Goal: Task Accomplishment & Management: Complete application form

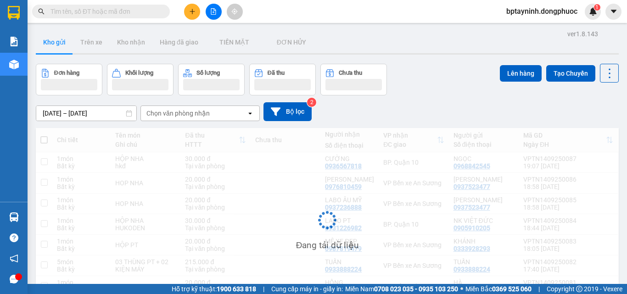
click at [193, 18] on button at bounding box center [192, 12] width 16 height 16
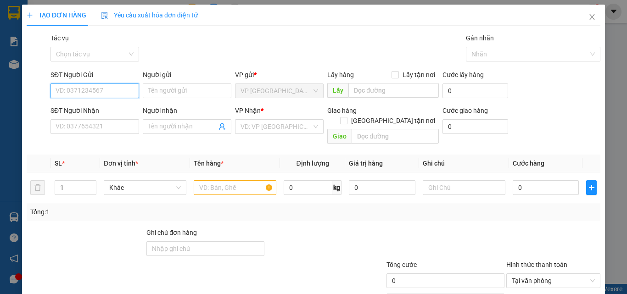
click at [133, 90] on input "SĐT Người Gửi" at bounding box center [95, 91] width 89 height 15
click at [91, 111] on div "0901333229 - VI" at bounding box center [94, 109] width 77 height 10
type input "0901333229"
type input "VI"
type input "0909566262"
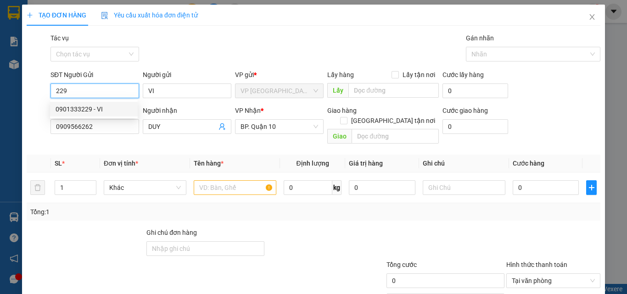
type input "DUY"
type input "30.000"
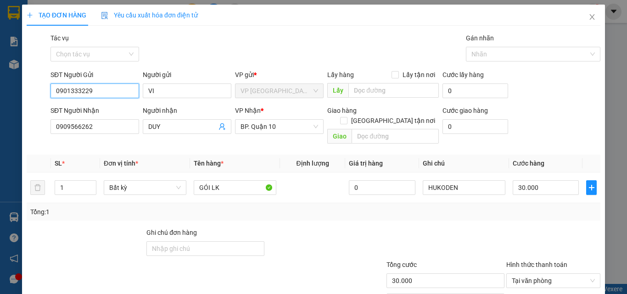
drag, startPoint x: 113, startPoint y: 92, endPoint x: 0, endPoint y: 35, distance: 126.9
click at [0, 59] on div "TẠO ĐƠN HÀNG Yêu cầu xuất hóa đơn điện tử Transit Pickup Surcharge Ids Transit …" at bounding box center [313, 147] width 627 height 294
click at [101, 109] on div "0909772292 - LƯƠNG" at bounding box center [94, 109] width 77 height 10
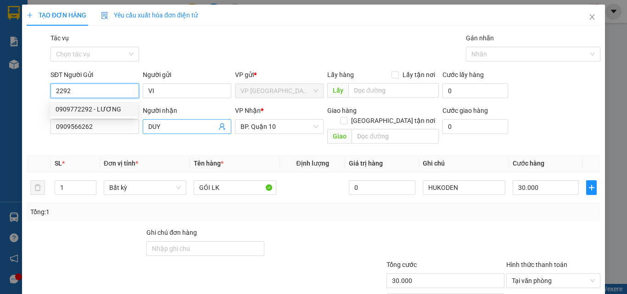
type input "0909772292"
type input "LƯƠNG"
type input "20.000"
type input "0909772292"
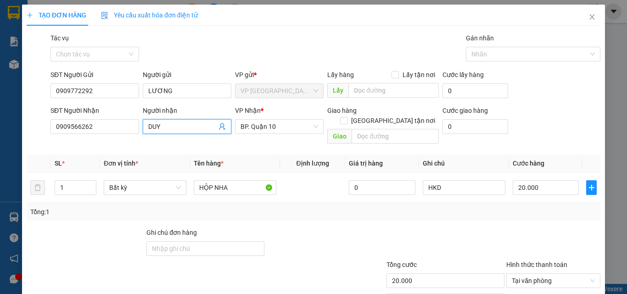
click at [221, 125] on icon "user-add" at bounding box center [222, 126] width 7 height 7
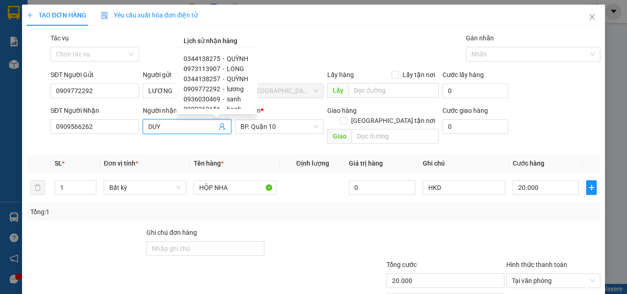
click at [235, 68] on span "LONG" at bounding box center [235, 68] width 17 height 7
type input "0973113907"
type input "LONG"
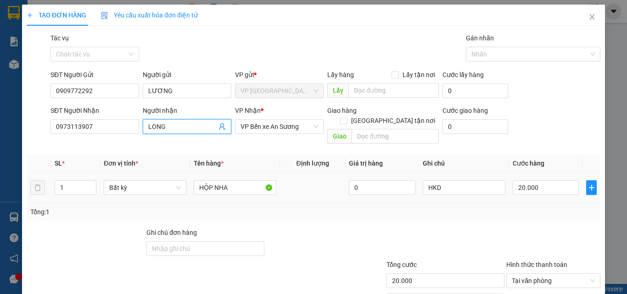
scroll to position [45, 0]
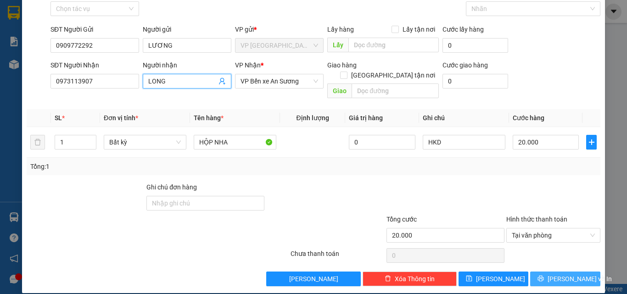
click at [567, 274] on span "[PERSON_NAME] và In" at bounding box center [580, 279] width 64 height 10
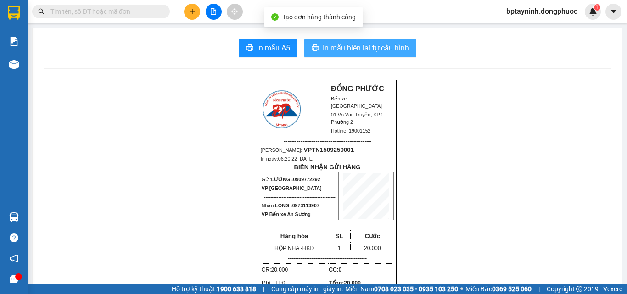
drag, startPoint x: 359, startPoint y: 43, endPoint x: 362, endPoint y: 48, distance: 5.6
click at [359, 42] on span "In mẫu biên lai tự cấu hình" at bounding box center [366, 47] width 86 height 11
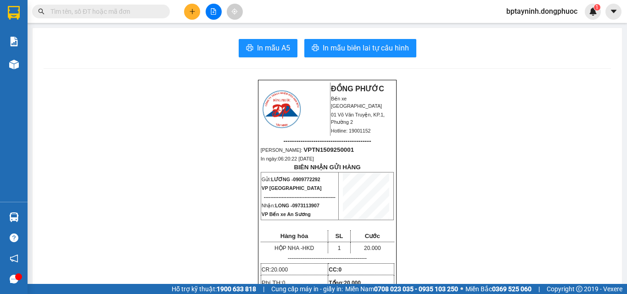
scroll to position [3, 0]
click at [158, 12] on input "text" at bounding box center [105, 11] width 108 height 10
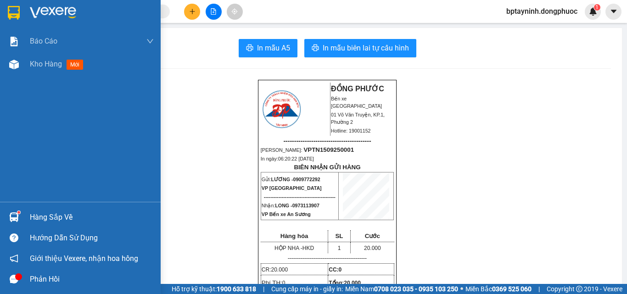
click at [29, 218] on div "Hàng sắp về" at bounding box center [80, 217] width 161 height 21
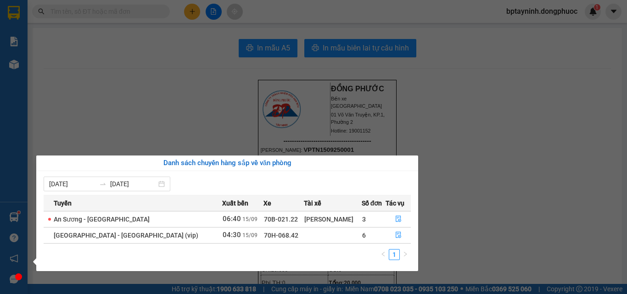
click at [224, 128] on section "Kết quả tìm kiếm ( 0 ) Bộ lọc No Data bptayninh.dongphuoc 1 Báo cáo Mẫu 1: Báo …" at bounding box center [313, 147] width 627 height 294
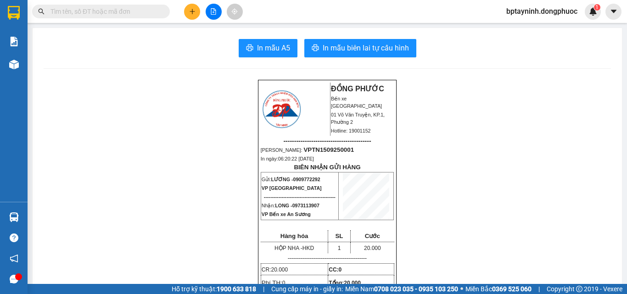
click at [90, 13] on input "text" at bounding box center [105, 11] width 108 height 10
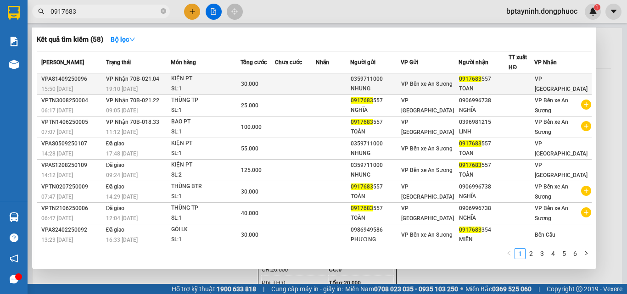
type input "0917683"
click at [191, 84] on div "SL: 1" at bounding box center [205, 89] width 69 height 10
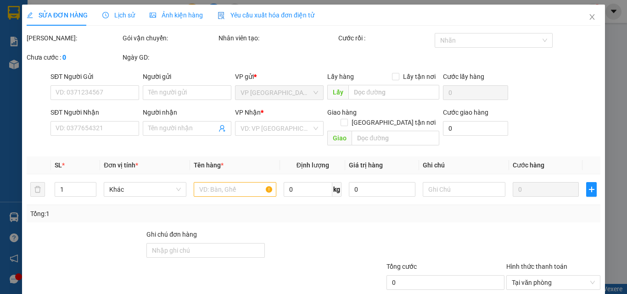
type input "0359711000"
type input "NHUNG"
type input "0917683557"
type input "TOAN"
type input "30.000"
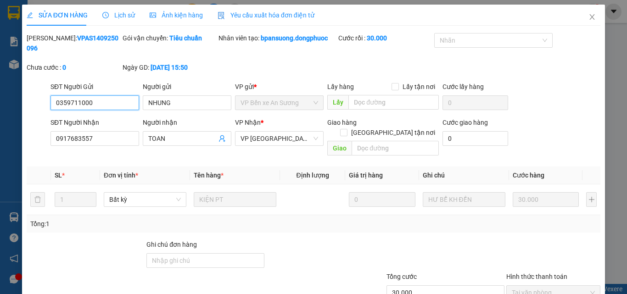
scroll to position [47, 0]
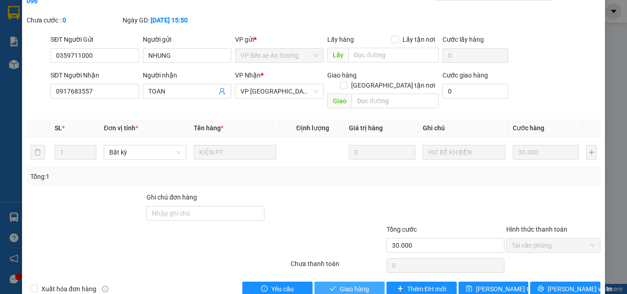
click at [353, 284] on span "Giao hàng" at bounding box center [354, 289] width 29 height 10
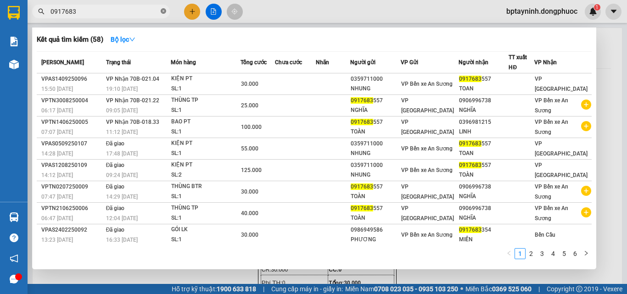
click at [163, 13] on icon "close-circle" at bounding box center [164, 11] width 6 height 6
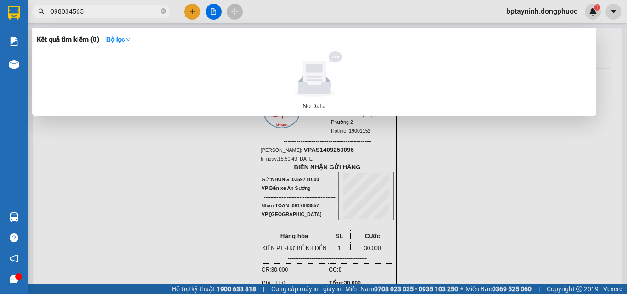
click at [62, 12] on input "098034565" at bounding box center [105, 11] width 108 height 10
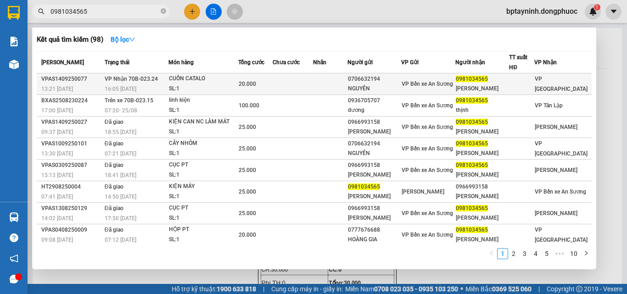
type input "0981034565"
click at [123, 76] on span "VP Nhận 70B-023.24" at bounding box center [131, 79] width 53 height 6
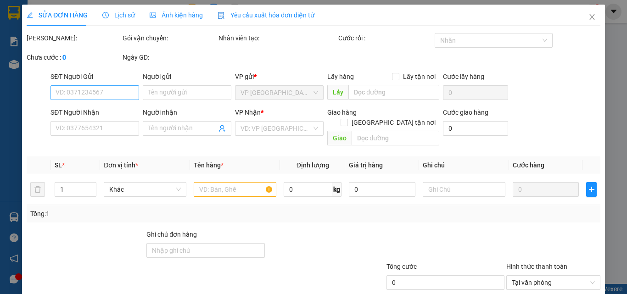
type input "0706632194"
type input "NGUYÊN"
type input "0981034565"
type input "[PERSON_NAME]"
type input "20.000"
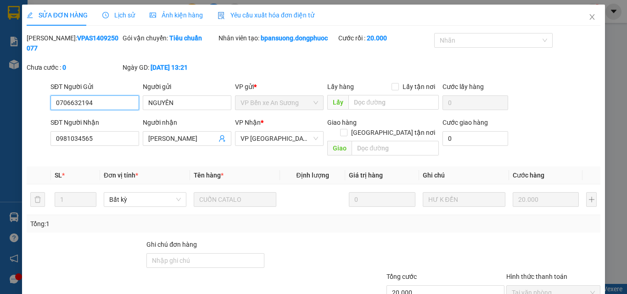
scroll to position [47, 0]
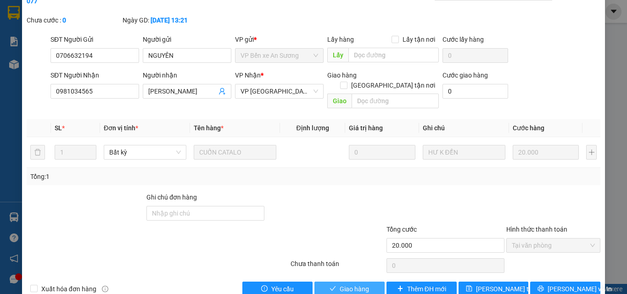
click at [340, 284] on span "Giao hàng" at bounding box center [354, 289] width 29 height 10
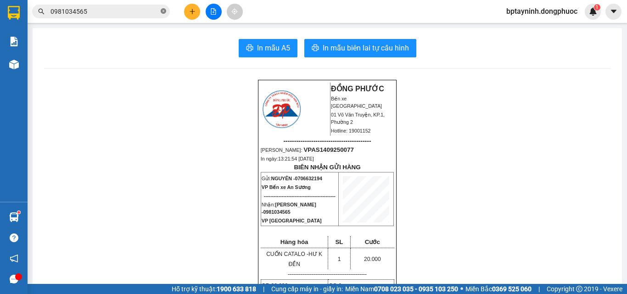
click at [164, 11] on icon "close-circle" at bounding box center [164, 11] width 6 height 6
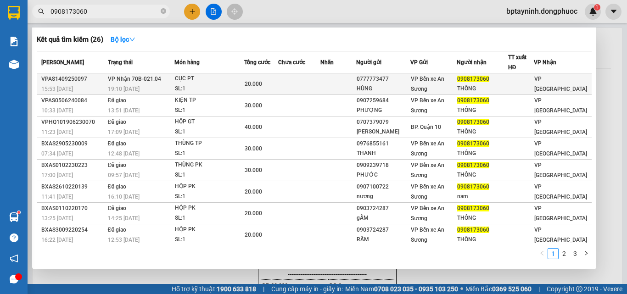
type input "0908173060"
click at [229, 81] on div "CỤC PT" at bounding box center [209, 79] width 69 height 10
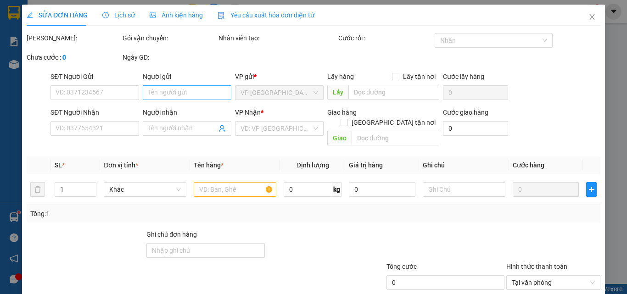
type input "0777773477"
type input "HÙNG"
type input "0908173060"
type input "THÔNG"
type input "20.000"
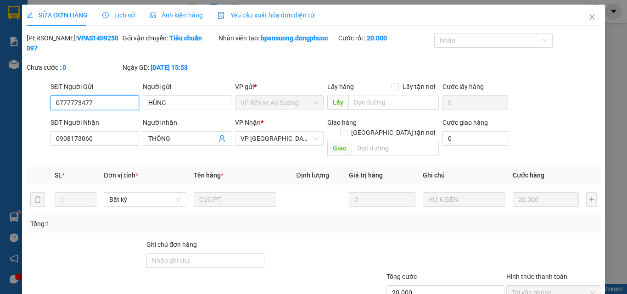
scroll to position [47, 0]
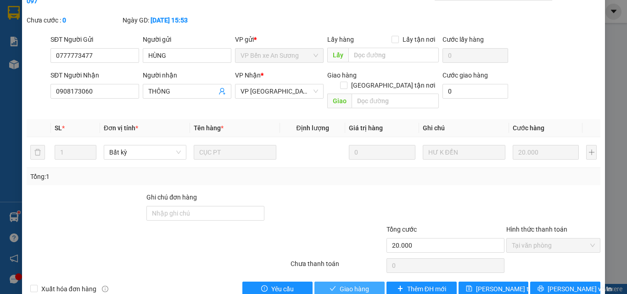
click at [348, 284] on span "Giao hàng" at bounding box center [354, 289] width 29 height 10
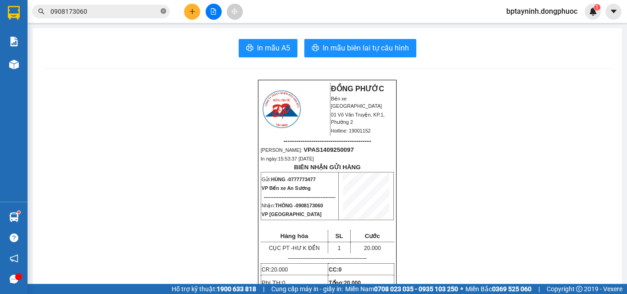
click at [164, 13] on icon "close-circle" at bounding box center [164, 11] width 6 height 6
click at [151, 15] on input "text" at bounding box center [105, 11] width 108 height 10
click at [149, 11] on input "text" at bounding box center [105, 11] width 108 height 10
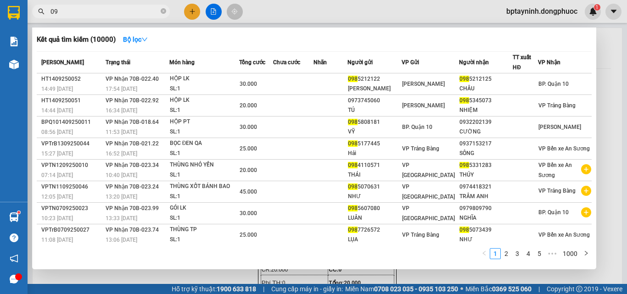
type input "0"
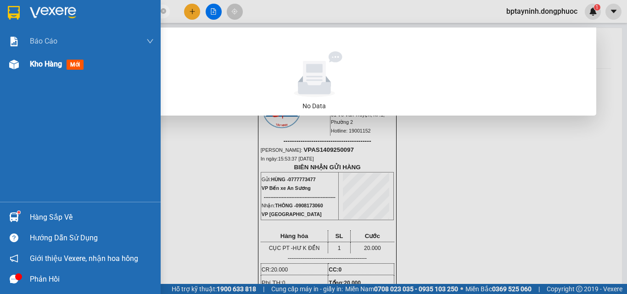
type input "0989615327"
click at [38, 64] on span "Kho hàng" at bounding box center [46, 64] width 32 height 9
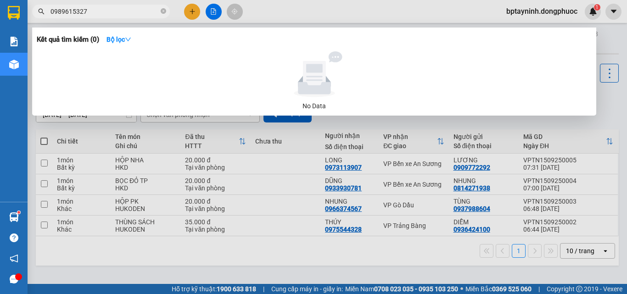
click at [616, 114] on div at bounding box center [313, 147] width 627 height 294
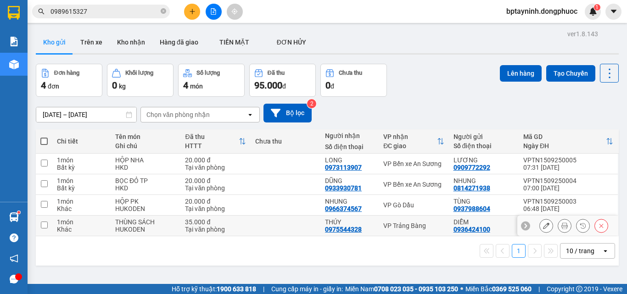
drag, startPoint x: 412, startPoint y: 226, endPoint x: 410, endPoint y: 208, distance: 18.0
click at [412, 224] on div "VP Trảng Bàng" at bounding box center [413, 225] width 61 height 7
checkbox input "true"
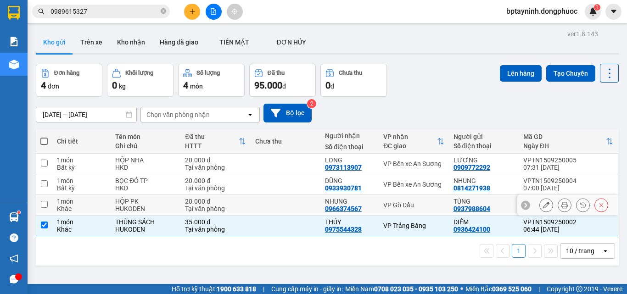
click at [410, 200] on td "VP Gò Dầu" at bounding box center [414, 205] width 70 height 21
checkbox input "true"
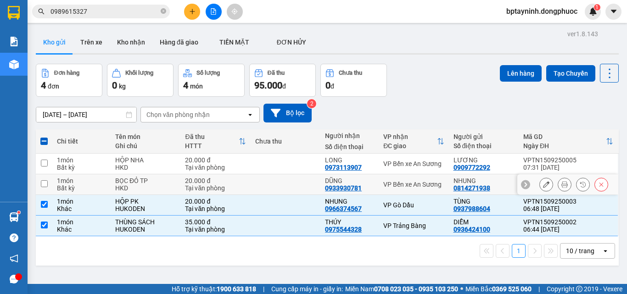
click at [422, 177] on td "VP Bến xe An Sương" at bounding box center [414, 184] width 70 height 21
checkbox input "true"
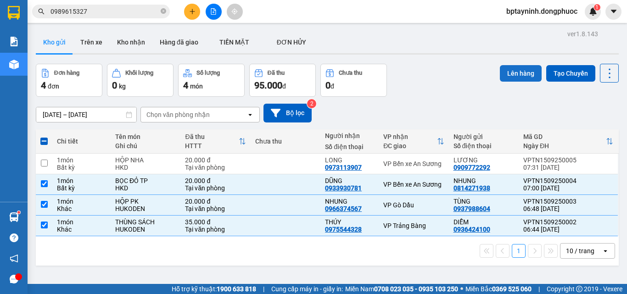
click at [521, 66] on button "Lên hàng" at bounding box center [521, 73] width 42 height 17
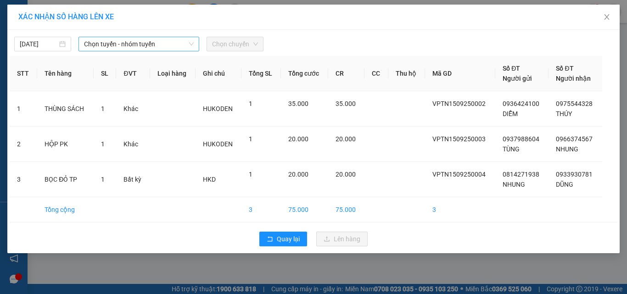
click at [96, 39] on span "Chọn tuyến - nhóm tuyến" at bounding box center [139, 44] width 110 height 14
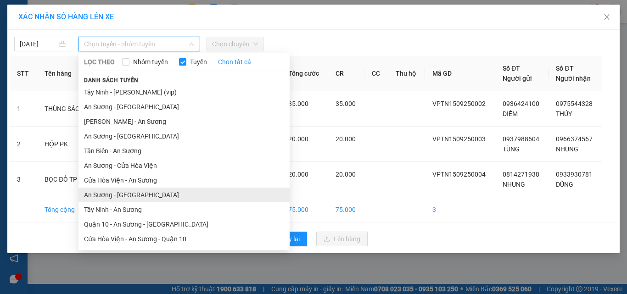
scroll to position [44, 0]
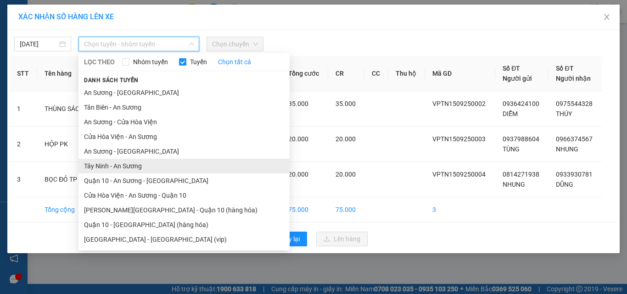
click at [146, 164] on li "Tây Ninh - An Sương" at bounding box center [184, 166] width 211 height 15
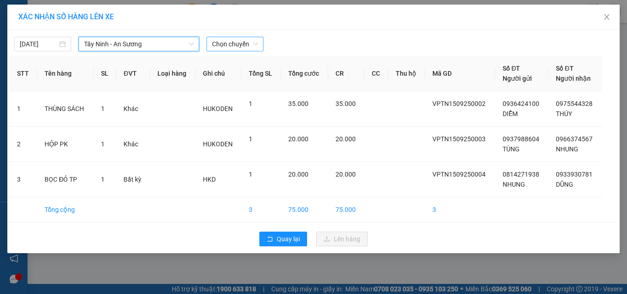
click at [241, 41] on span "Chọn chuyến" at bounding box center [235, 44] width 46 height 14
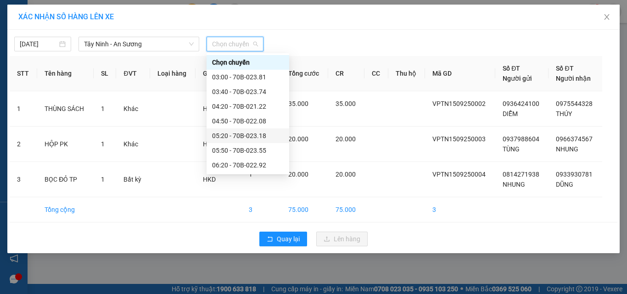
scroll to position [138, 0]
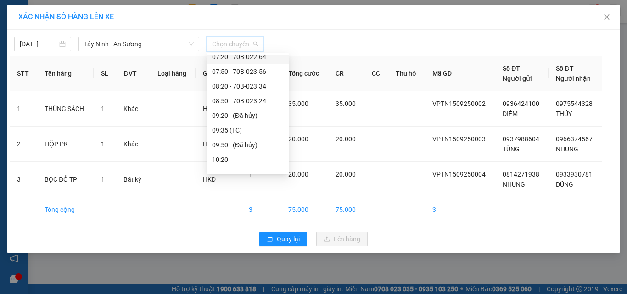
click at [267, 59] on div "07:20 - 70B-022.64" at bounding box center [248, 57] width 72 height 10
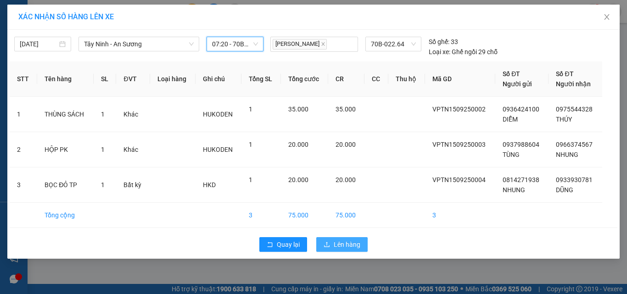
click at [344, 242] on span "Lên hàng" at bounding box center [347, 245] width 27 height 10
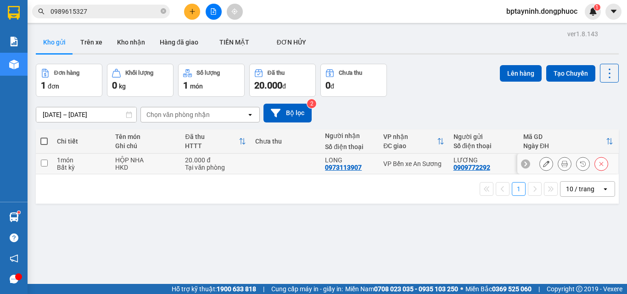
drag, startPoint x: 281, startPoint y: 169, endPoint x: 388, endPoint y: 124, distance: 115.6
click at [282, 166] on td at bounding box center [286, 164] width 70 height 21
checkbox input "true"
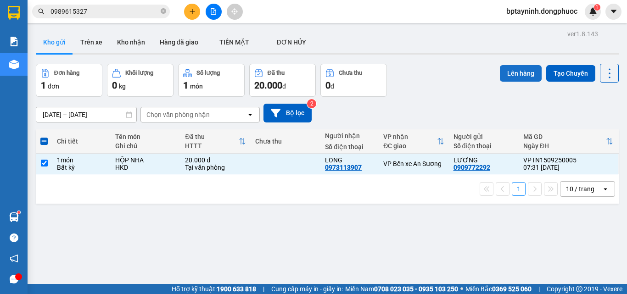
click at [519, 74] on button "Lên hàng" at bounding box center [521, 73] width 42 height 17
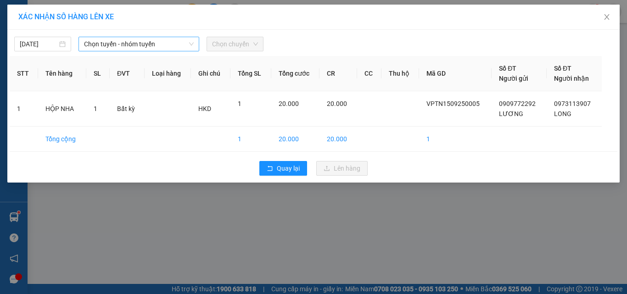
click at [110, 38] on div "[DATE] Chọn tuyến - nhóm tuyến Chọn chuyến" at bounding box center [314, 41] width 608 height 19
click at [119, 45] on span "Chọn tuyến - nhóm tuyến" at bounding box center [139, 44] width 110 height 14
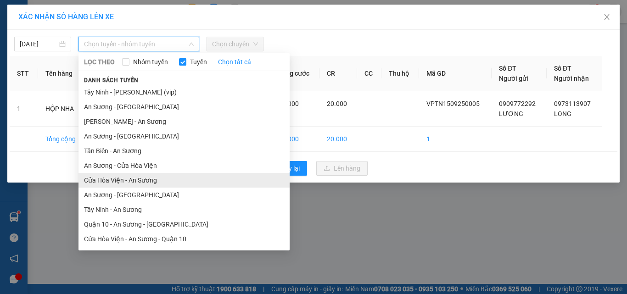
scroll to position [44, 0]
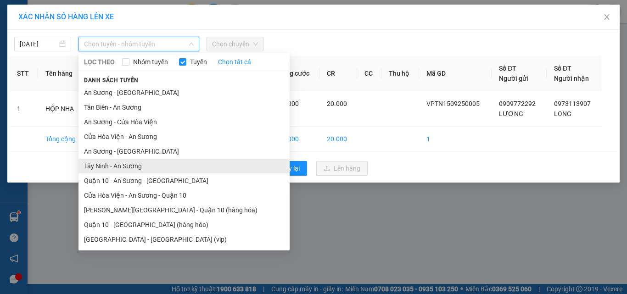
click at [142, 166] on li "Tây Ninh - An Sương" at bounding box center [184, 166] width 211 height 15
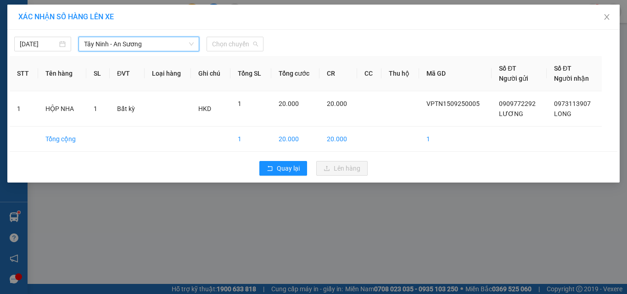
click at [232, 51] on div "[DATE] [GEOGRAPHIC_DATA] - An Sương [GEOGRAPHIC_DATA] - An Sương LỌC THEO Nhóm …" at bounding box center [313, 106] width 613 height 153
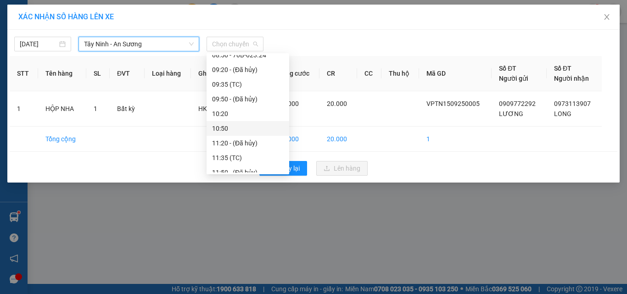
scroll to position [92, 0]
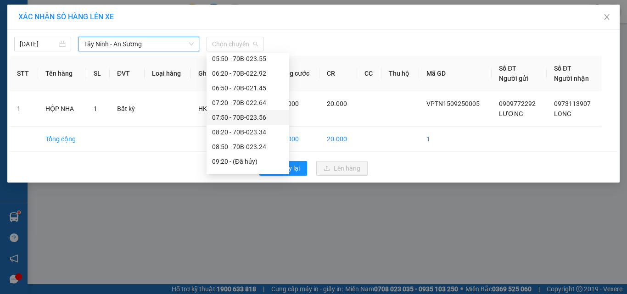
click at [249, 118] on div "07:50 - 70B-023.56" at bounding box center [248, 118] width 72 height 10
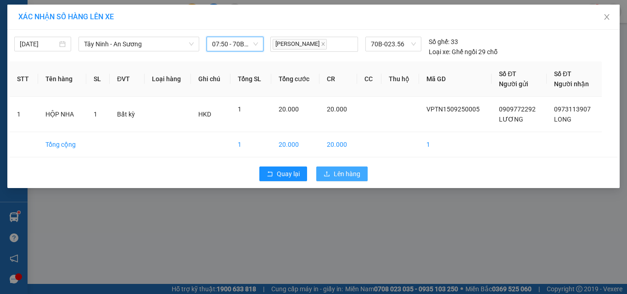
click at [362, 174] on button "Lên hàng" at bounding box center [341, 174] width 51 height 15
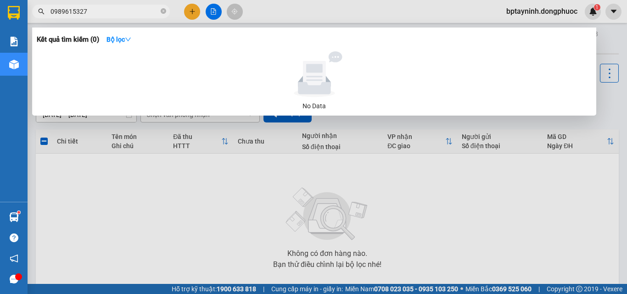
drag, startPoint x: 99, startPoint y: 14, endPoint x: 0, endPoint y: 34, distance: 100.6
click at [0, 31] on section "Kết quả tìm kiếm ( 0 ) Bộ lọc No Data 0989615327 bptayninh.dongphuoc 1 Báo cáo …" at bounding box center [313, 147] width 627 height 294
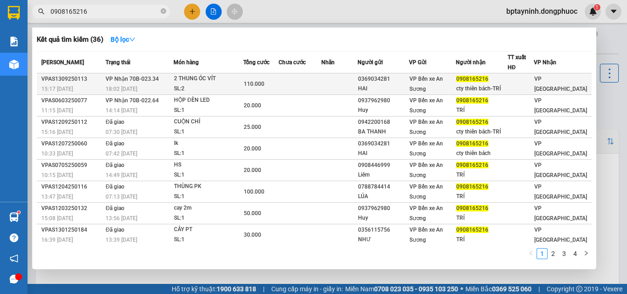
type input "0908165216"
click at [153, 84] on div "18:02 [DATE]" at bounding box center [140, 89] width 68 height 10
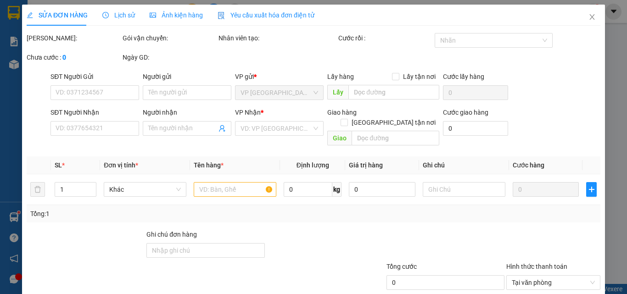
type input "0369034281"
type input "HAI"
type input "0908165216"
type input "cty thiên bách-TRÍ"
type input "110.000"
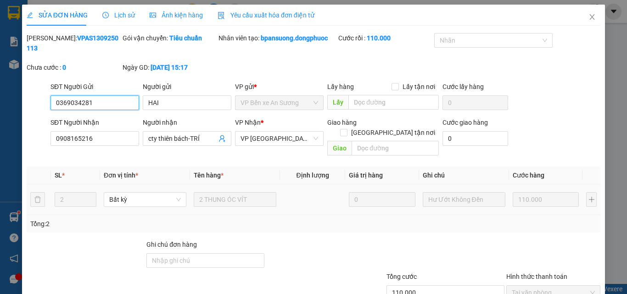
scroll to position [47, 0]
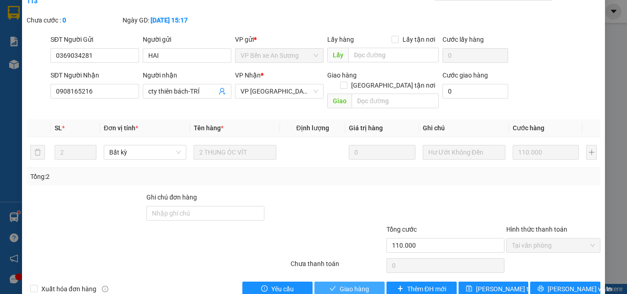
click at [346, 284] on span "Giao hàng" at bounding box center [354, 289] width 29 height 10
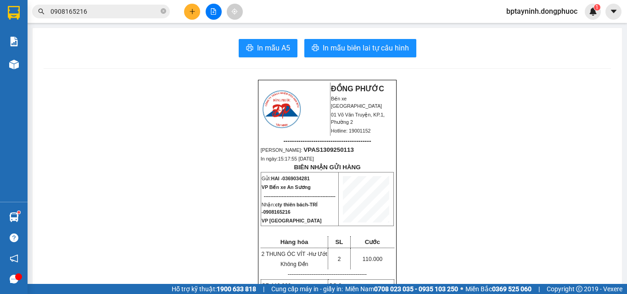
click at [178, 13] on div "0908165216" at bounding box center [89, 12] width 179 height 14
click at [189, 13] on icon "plus" at bounding box center [192, 11] width 6 height 6
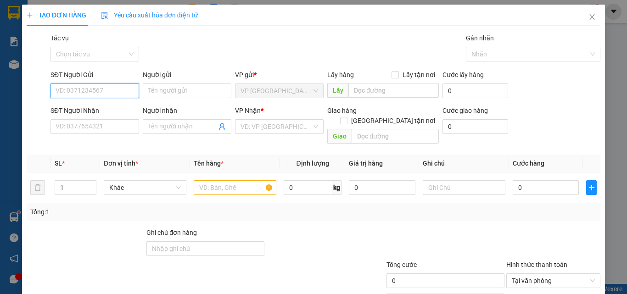
click at [123, 90] on input "SĐT Người Gửi" at bounding box center [95, 91] width 89 height 15
click at [85, 107] on div "0852008696 - TÚ" at bounding box center [94, 109] width 77 height 10
type input "0852008696"
type input "TÚ"
type input "0399927415"
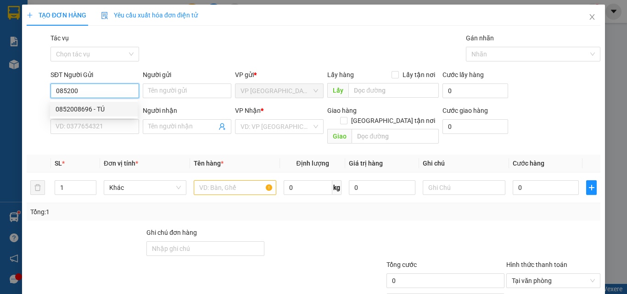
type input "NHẬT"
type input "55.000"
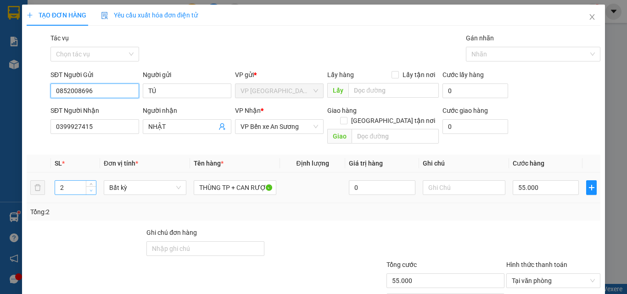
type input "0852008696"
type input "1"
click at [92, 188] on span "down" at bounding box center [92, 191] width 6 height 6
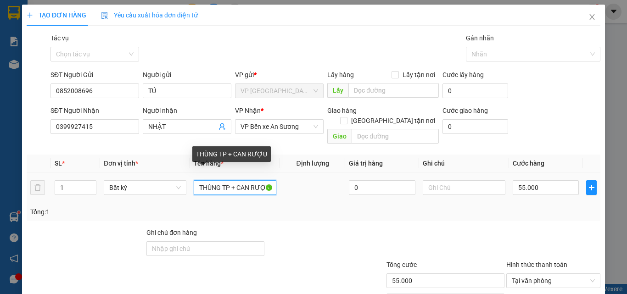
drag, startPoint x: 227, startPoint y: 176, endPoint x: 567, endPoint y: 228, distance: 343.7
click at [519, 229] on div "Transit Pickup Surcharge Ids Transit Deliver Surcharge Ids Transit Deliver Surc…" at bounding box center [314, 182] width 574 height 299
type input "0"
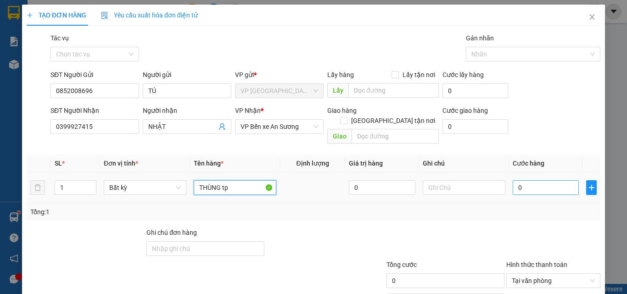
type input "THÙNG tp"
click at [528, 184] on input "0" at bounding box center [546, 187] width 66 height 15
type input "2"
type input "25"
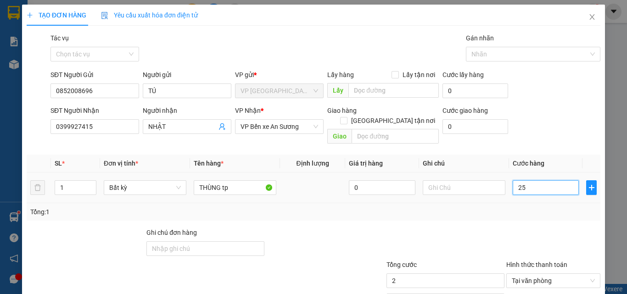
type input "25"
type input "25.000"
click at [519, 190] on td "25.000" at bounding box center [545, 188] width 73 height 31
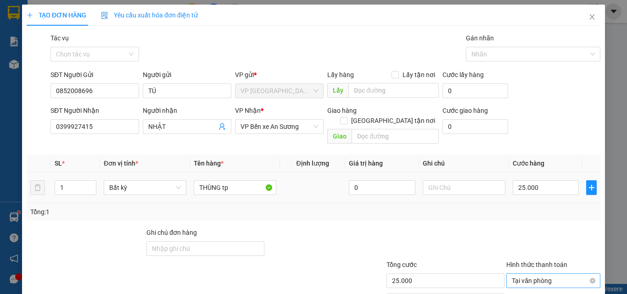
scroll to position [45, 0]
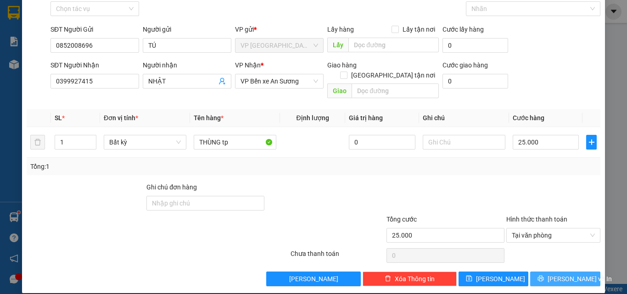
click at [559, 274] on span "[PERSON_NAME] và In" at bounding box center [580, 279] width 64 height 10
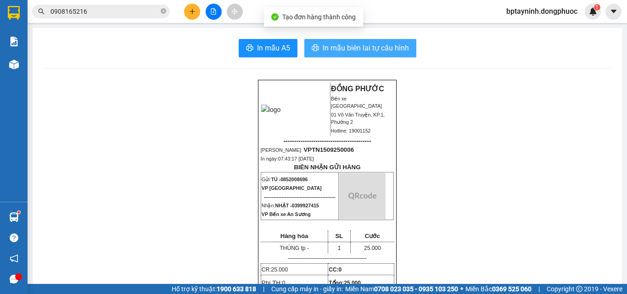
click at [324, 47] on span "In mẫu biên lai tự cấu hình" at bounding box center [366, 47] width 86 height 11
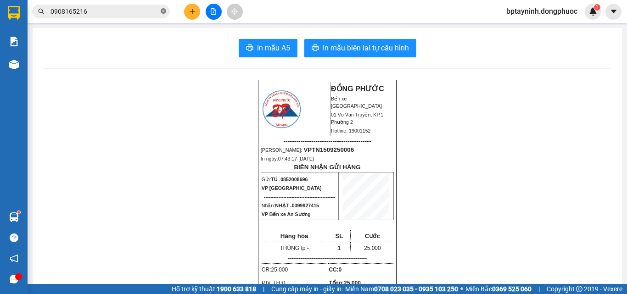
click at [162, 11] on icon "close-circle" at bounding box center [164, 11] width 6 height 6
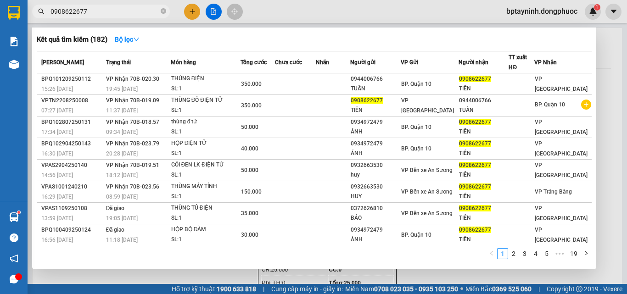
type input "0908622677"
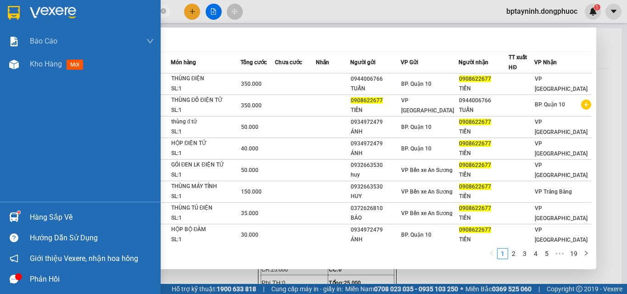
click at [67, 214] on div "Hàng sắp về" at bounding box center [92, 218] width 124 height 14
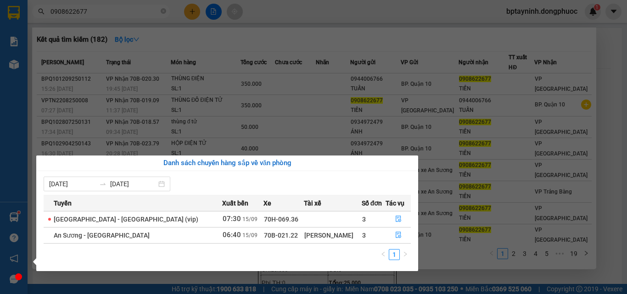
drag, startPoint x: 164, startPoint y: 271, endPoint x: 165, endPoint y: 259, distance: 11.9
click at [165, 270] on div "[DATE] [DATE] Tuyến Xuất [GEOGRAPHIC_DATA] Số đơn Tác vụ [GEOGRAPHIC_DATA] - [G…" at bounding box center [227, 221] width 382 height 100
click at [239, 99] on section "Kết quả tìm kiếm ( 182 ) Bộ lọc Mã ĐH Trạng thái Món hàng Tổng cước Chưa cước N…" at bounding box center [313, 147] width 627 height 294
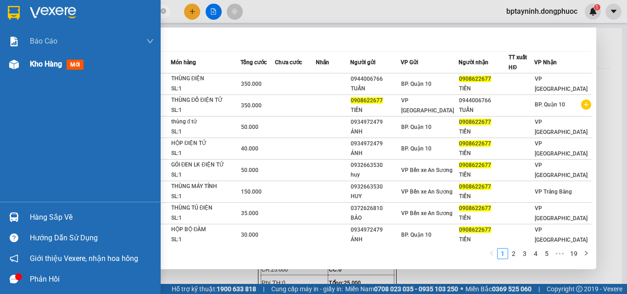
click at [61, 69] on div "Kho hàng mới" at bounding box center [58, 63] width 57 height 11
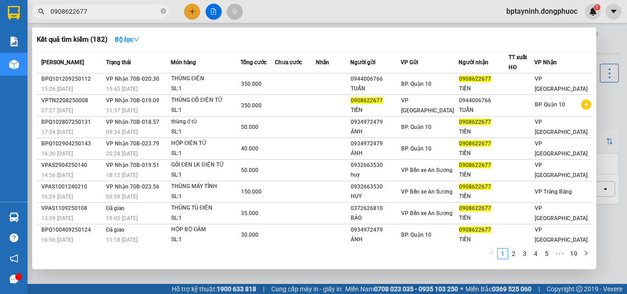
click at [613, 100] on div at bounding box center [313, 147] width 627 height 294
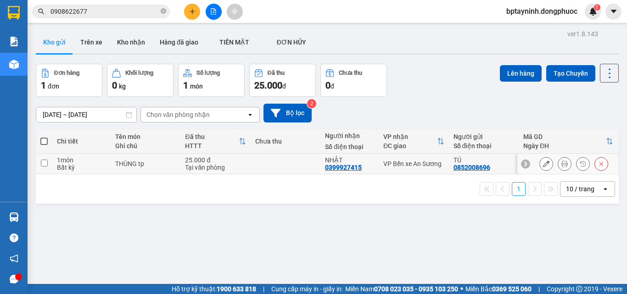
drag, startPoint x: 427, startPoint y: 169, endPoint x: 484, endPoint y: 111, distance: 81.5
click at [428, 167] on td "VP Bến xe An Sương" at bounding box center [414, 164] width 70 height 21
checkbox input "true"
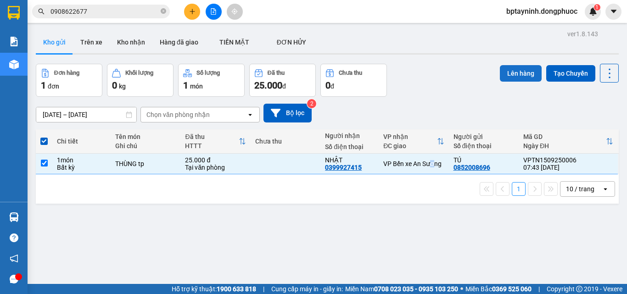
click at [507, 74] on button "Lên hàng" at bounding box center [521, 73] width 42 height 17
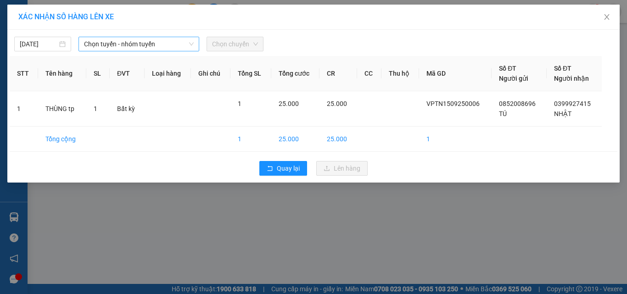
click at [172, 41] on span "Chọn tuyến - nhóm tuyến" at bounding box center [139, 44] width 110 height 14
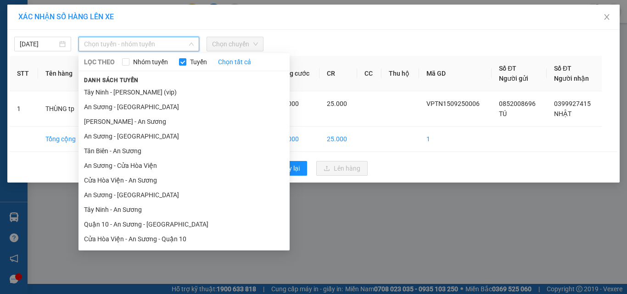
drag, startPoint x: 156, startPoint y: 208, endPoint x: 162, endPoint y: 187, distance: 22.3
click at [156, 205] on li "Tây Ninh - An Sương" at bounding box center [184, 210] width 211 height 15
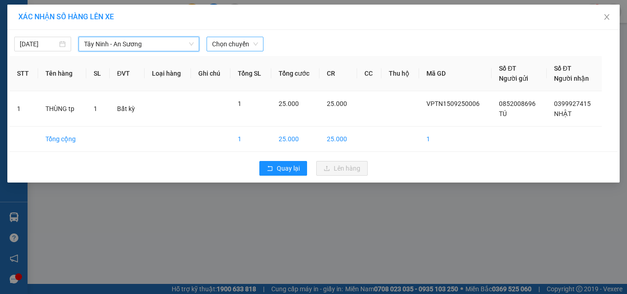
click at [235, 48] on span "Chọn chuyến" at bounding box center [235, 44] width 46 height 14
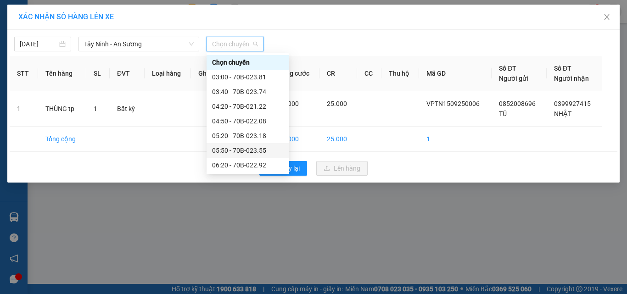
scroll to position [138, 0]
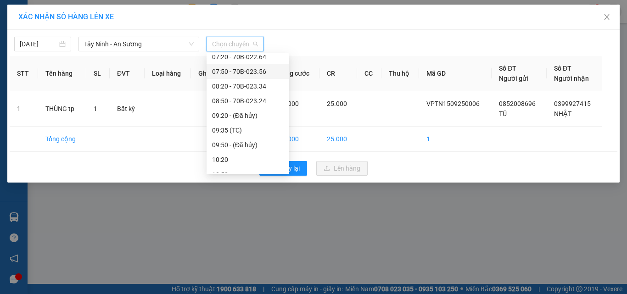
click at [239, 74] on div "07:50 - 70B-023.56" at bounding box center [248, 72] width 72 height 10
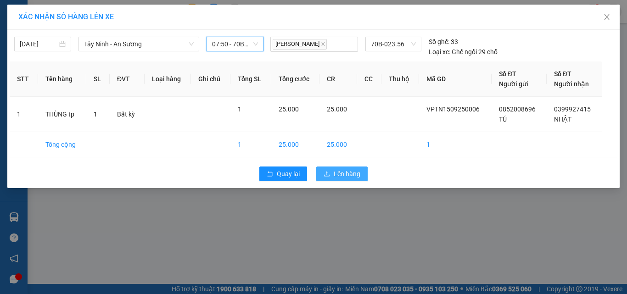
click at [337, 171] on span "Lên hàng" at bounding box center [347, 174] width 27 height 10
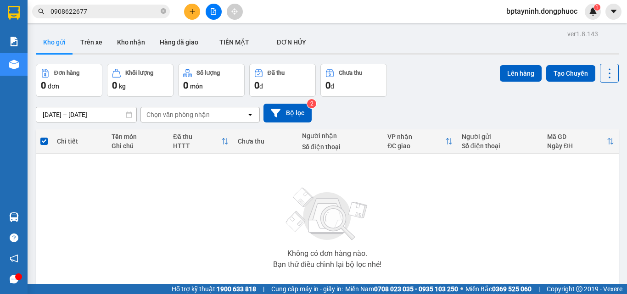
click at [139, 9] on input "0908622677" at bounding box center [105, 11] width 108 height 10
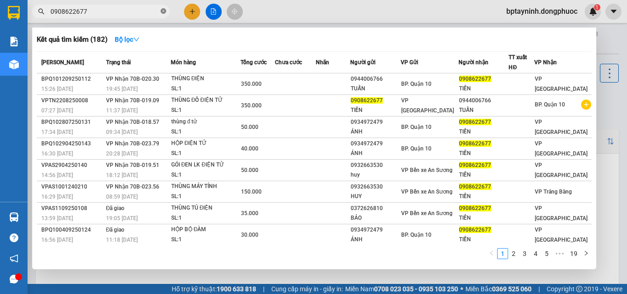
click at [163, 9] on icon "close-circle" at bounding box center [164, 11] width 6 height 6
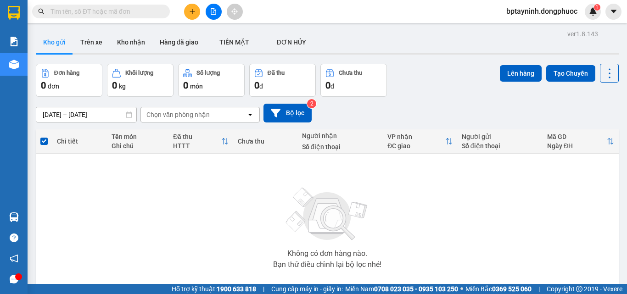
click at [135, 10] on input "text" at bounding box center [105, 11] width 108 height 10
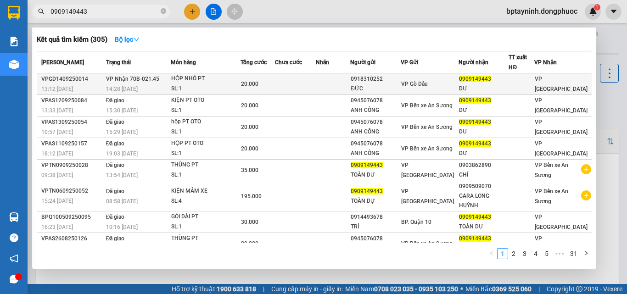
type input "0909149443"
click at [206, 77] on div "HỘP NHỎ PT" at bounding box center [205, 79] width 69 height 10
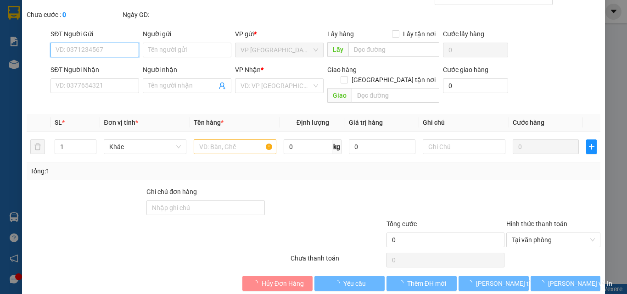
type input "0918310252"
type input "ĐỨC"
type input "0909149443"
type input "DƯ"
type input "20.000"
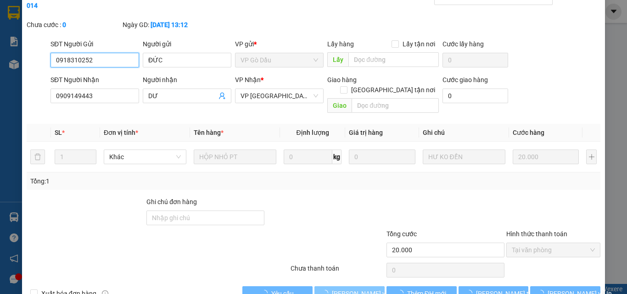
scroll to position [47, 0]
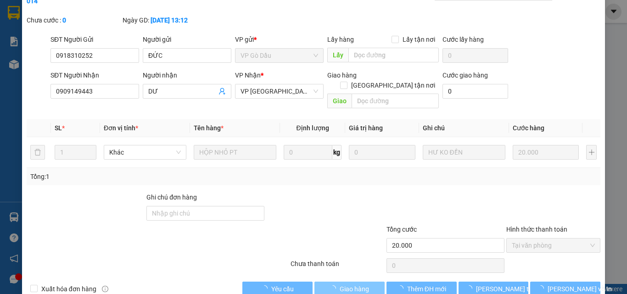
click at [352, 284] on span "Giao hàng" at bounding box center [354, 289] width 29 height 10
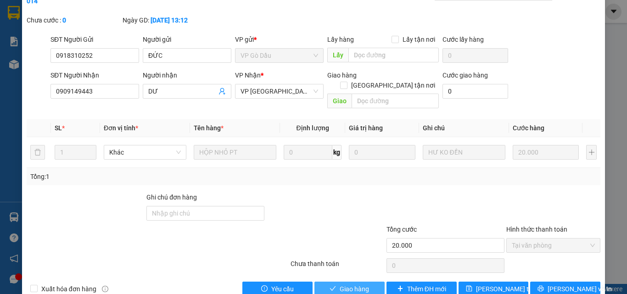
click at [340, 284] on span "Giao hàng" at bounding box center [354, 289] width 29 height 10
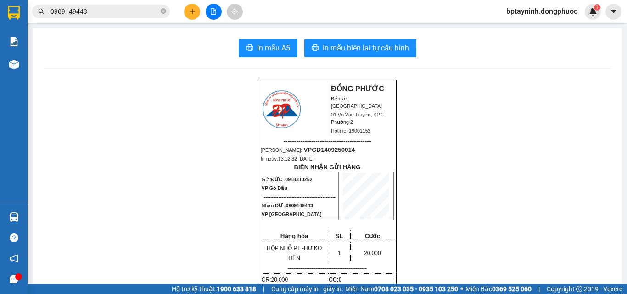
click at [193, 15] on button at bounding box center [192, 12] width 16 height 16
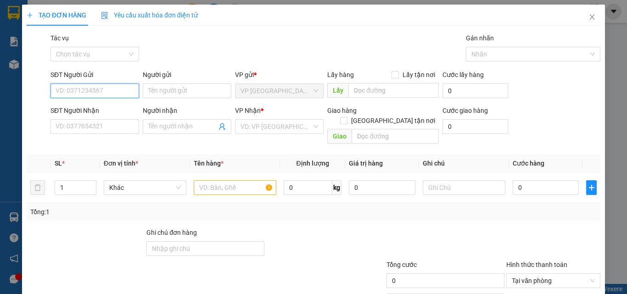
drag, startPoint x: 131, startPoint y: 92, endPoint x: 127, endPoint y: 94, distance: 4.8
click at [128, 94] on input "SĐT Người Gửi" at bounding box center [95, 91] width 89 height 15
type input "0818060199"
click at [101, 111] on div "0818060199 - TIÊN" at bounding box center [94, 109] width 77 height 10
type input "TIÊN"
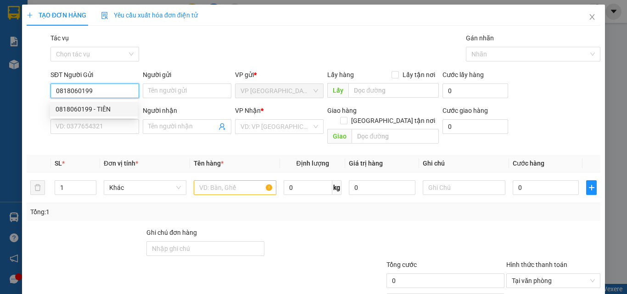
type input "0971202471"
type input "HẰNG"
type input "35.000"
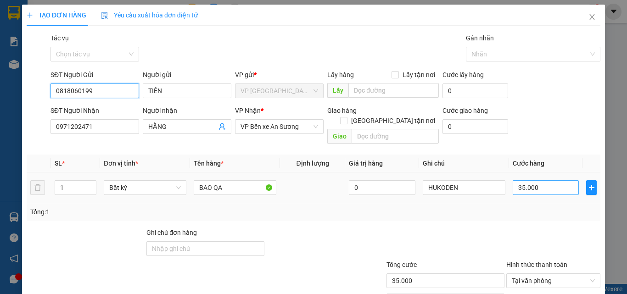
type input "0818060199"
click at [554, 180] on input "35.000" at bounding box center [546, 187] width 66 height 15
type input "1"
type input "11"
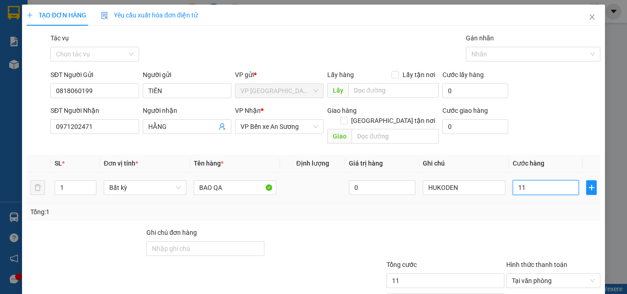
type input "115"
type input "115.000"
click at [539, 230] on div at bounding box center [554, 244] width 96 height 32
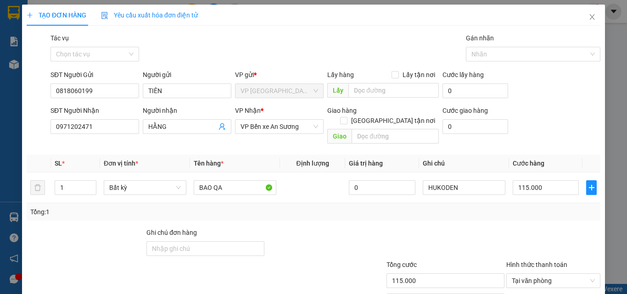
scroll to position [45, 0]
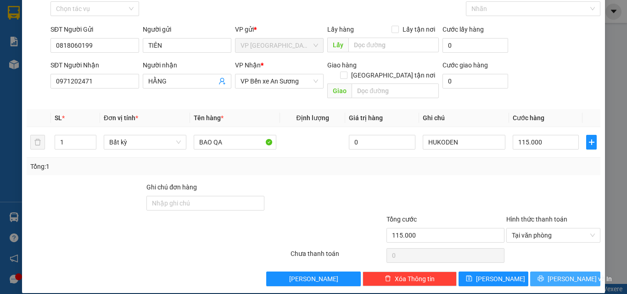
click at [559, 274] on span "[PERSON_NAME] và In" at bounding box center [580, 279] width 64 height 10
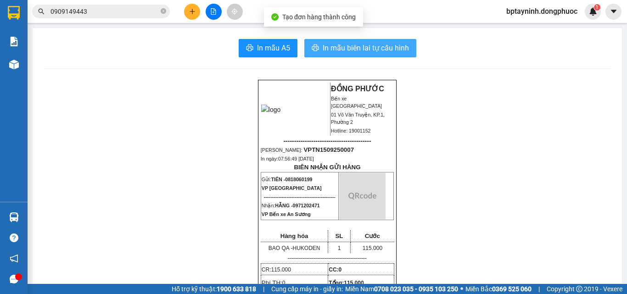
click at [379, 49] on span "In mẫu biên lai tự cấu hình" at bounding box center [366, 47] width 86 height 11
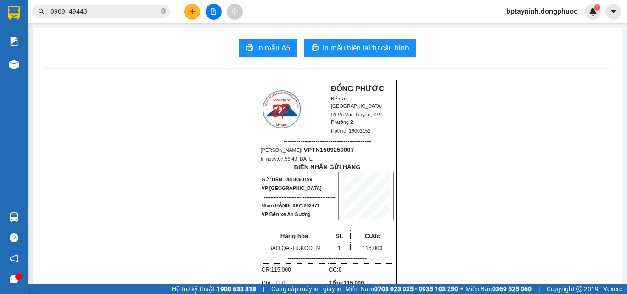
scroll to position [241, 0]
drag, startPoint x: 163, startPoint y: 11, endPoint x: 113, endPoint y: 9, distance: 49.6
click at [163, 11] on icon "close-circle" at bounding box center [164, 11] width 6 height 6
click at [114, 8] on input "text" at bounding box center [105, 11] width 108 height 10
click at [187, 13] on button at bounding box center [192, 12] width 16 height 16
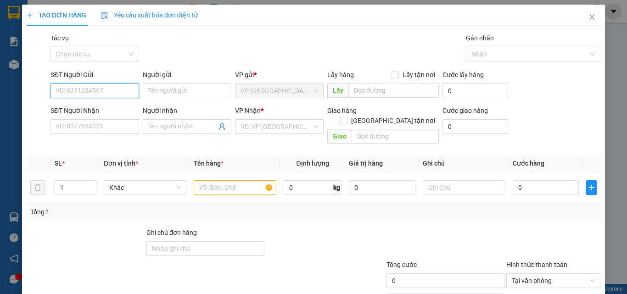
click at [106, 89] on input "SĐT Người Gửi" at bounding box center [95, 91] width 89 height 15
type input "0"
click at [56, 87] on input "623623" at bounding box center [95, 91] width 89 height 15
type input "0918623623"
click at [105, 110] on div "0918623623 - MINH" at bounding box center [94, 109] width 77 height 10
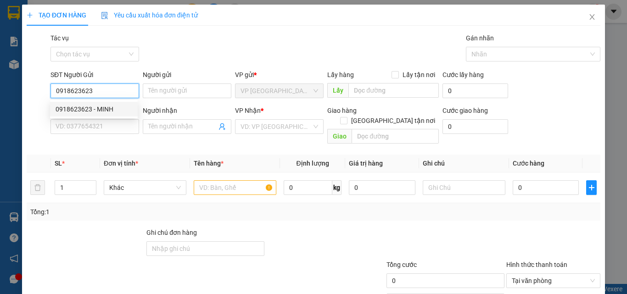
type input "MINH"
type input "0989868519"
type input "TÚ ĐỘI"
type input "20.000"
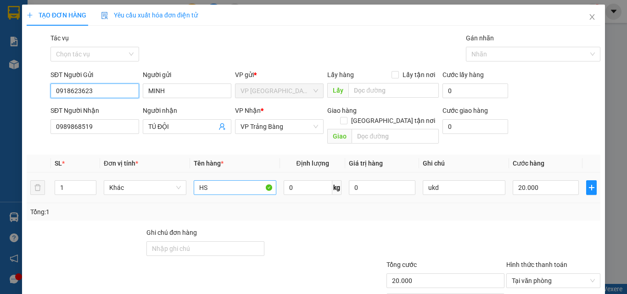
type input "0918623623"
click at [236, 180] on input "HS" at bounding box center [235, 187] width 83 height 15
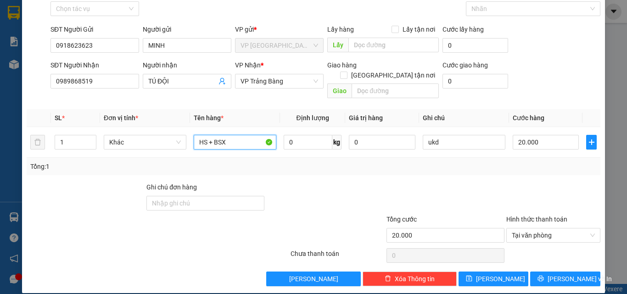
type input "HS + BSX"
drag, startPoint x: 559, startPoint y: 270, endPoint x: 430, endPoint y: 196, distance: 149.6
click at [559, 274] on span "[PERSON_NAME] và In" at bounding box center [580, 279] width 64 height 10
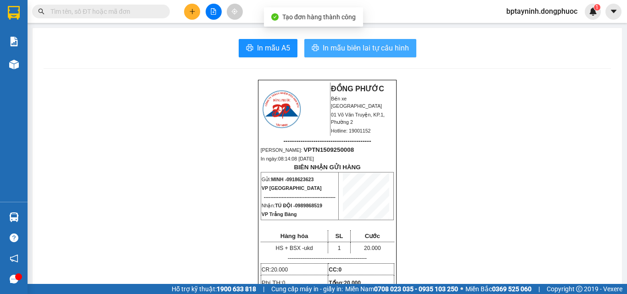
click at [390, 50] on span "In mẫu biên lai tự cấu hình" at bounding box center [366, 47] width 86 height 11
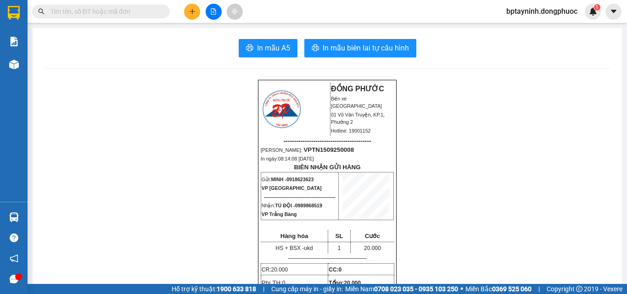
click at [190, 13] on icon "plus" at bounding box center [192, 11] width 6 height 6
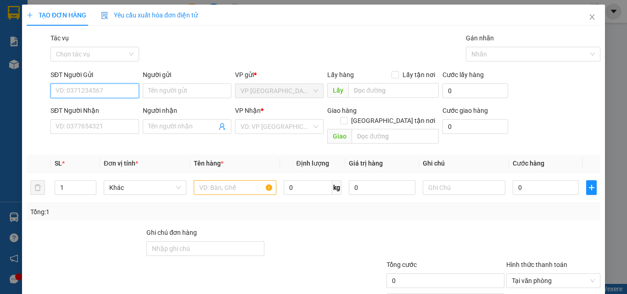
click at [125, 86] on input "SĐT Người Gửi" at bounding box center [95, 91] width 89 height 15
type input "0918623623"
click at [108, 108] on div "0918623623 - MINH" at bounding box center [94, 109] width 77 height 10
type input "MINH"
type input "0989868519"
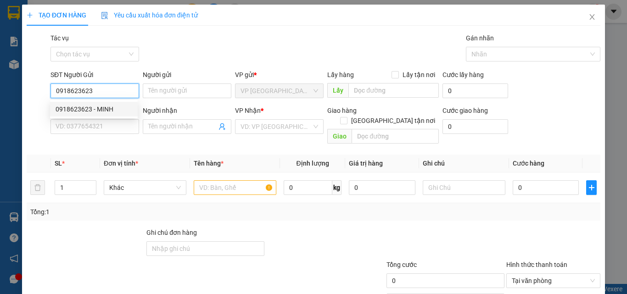
type input "TÚ ĐỘI"
type input "20.000"
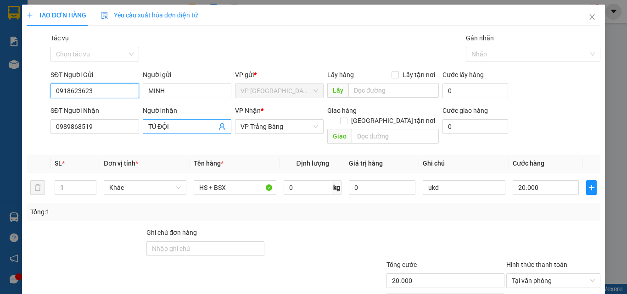
type input "0918623623"
click at [219, 128] on icon "user-add" at bounding box center [222, 127] width 6 height 7
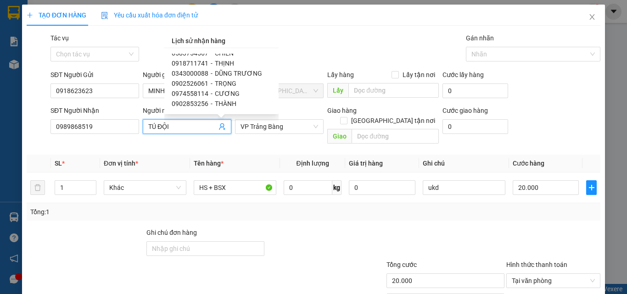
scroll to position [138, 0]
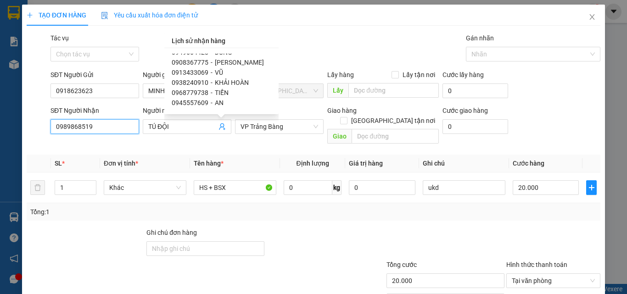
drag, startPoint x: 123, startPoint y: 125, endPoint x: 0, endPoint y: 36, distance: 151.8
click at [0, 52] on div "TẠO ĐƠN HÀNG Yêu cầu xuất hóa đơn điện tử Transit Pickup Surcharge Ids Transit …" at bounding box center [313, 147] width 627 height 294
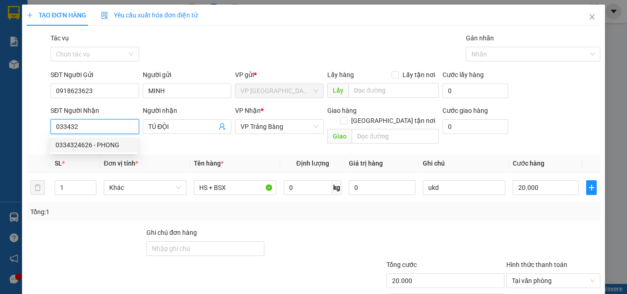
click at [112, 143] on div "0334324626 - PHONG" at bounding box center [94, 145] width 77 height 10
type input "0334324626"
type input "PHONG"
type input "40.000"
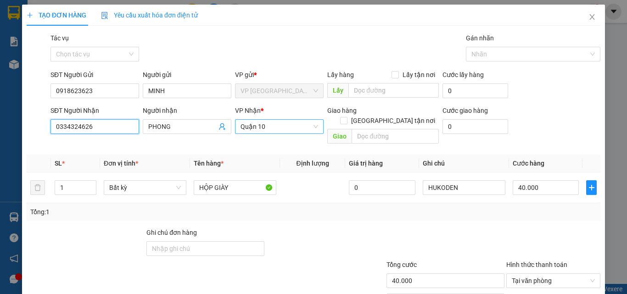
click at [270, 131] on span "Quận 10" at bounding box center [280, 127] width 78 height 14
type input "0334324626"
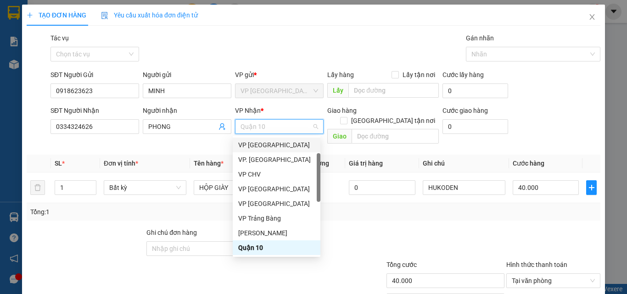
scroll to position [136, 0]
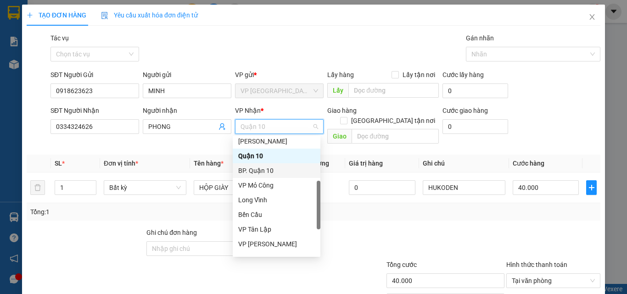
click at [271, 170] on div "BP. Quận 10" at bounding box center [276, 171] width 77 height 10
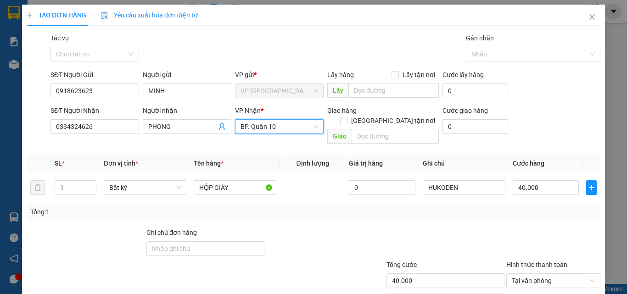
drag, startPoint x: 288, startPoint y: 128, endPoint x: 285, endPoint y: 151, distance: 23.6
click at [287, 128] on span "BP. Quận 10" at bounding box center [280, 127] width 78 height 14
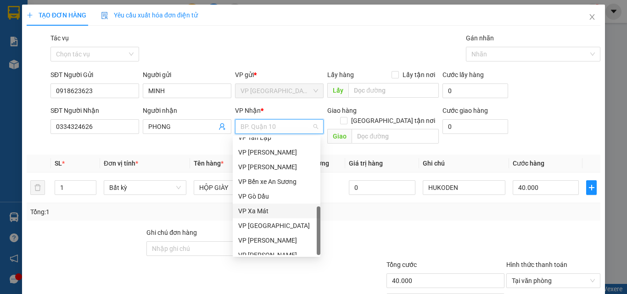
scroll to position [235, 0]
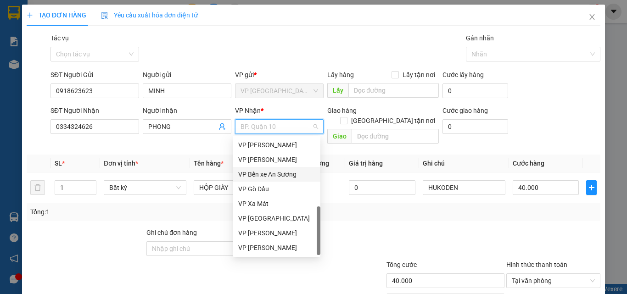
click at [268, 174] on div "VP Bến xe An Sương" at bounding box center [276, 174] width 77 height 10
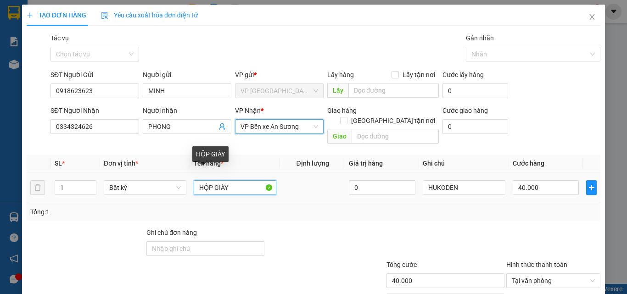
drag, startPoint x: 241, startPoint y: 181, endPoint x: 8, endPoint y: 118, distance: 240.7
click at [98, 143] on div "Transit Pickup Surcharge Ids Transit Deliver Surcharge Ids Transit Deliver Surc…" at bounding box center [314, 182] width 574 height 299
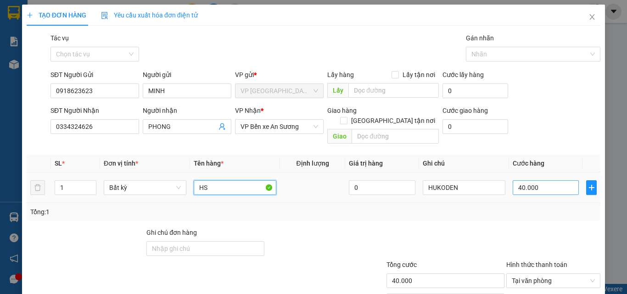
type input "HS"
click at [527, 181] on input "40.000" at bounding box center [546, 187] width 66 height 15
type input "2"
type input "20"
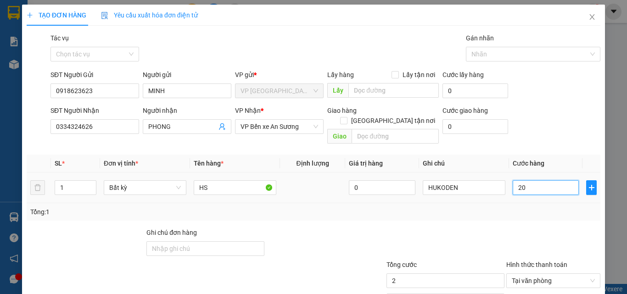
type input "20"
type input "20.000"
drag, startPoint x: 530, startPoint y: 213, endPoint x: 518, endPoint y: 221, distance: 14.7
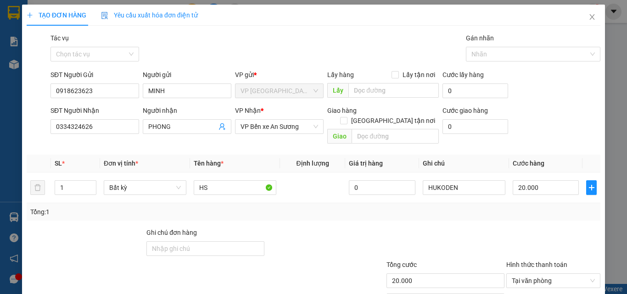
click at [529, 214] on div "Transit Pickup Surcharge Ids Transit Deliver Surcharge Ids Transit Deliver Surc…" at bounding box center [314, 182] width 574 height 299
drag, startPoint x: 98, startPoint y: 128, endPoint x: 0, endPoint y: 73, distance: 112.2
click at [0, 91] on div "TẠO ĐƠN HÀNG Yêu cầu xuất hóa đơn điện tử Transit Pickup Surcharge Ids Transit …" at bounding box center [313, 147] width 627 height 294
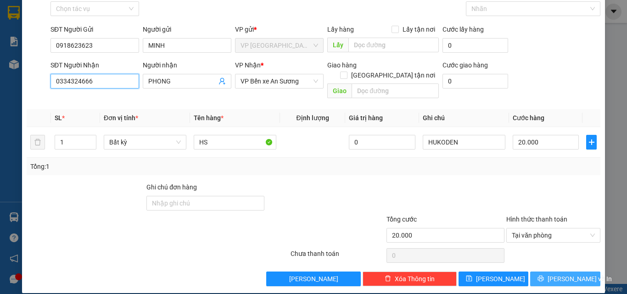
type input "0334324666"
click at [557, 274] on span "[PERSON_NAME] và In" at bounding box center [580, 279] width 64 height 10
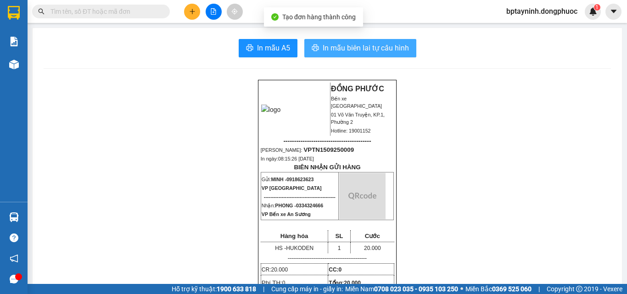
click at [380, 50] on span "In mẫu biên lai tự cấu hình" at bounding box center [366, 47] width 86 height 11
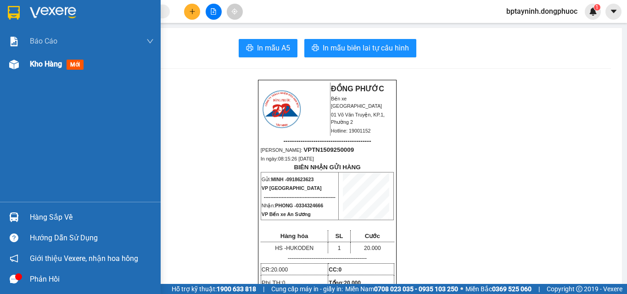
click at [53, 68] on span "Kho hàng" at bounding box center [46, 64] width 32 height 9
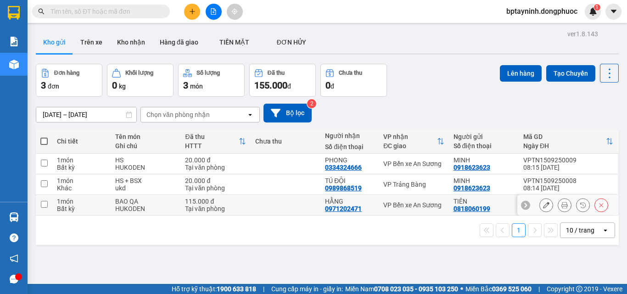
click at [406, 202] on div "VP Bến xe An Sương" at bounding box center [413, 205] width 61 height 7
checkbox input "true"
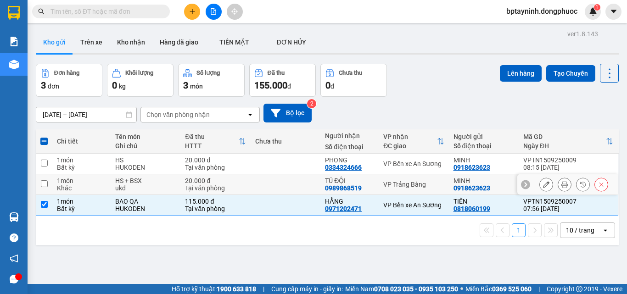
click at [412, 182] on div "VP Trảng Bàng" at bounding box center [413, 184] width 61 height 7
checkbox input "true"
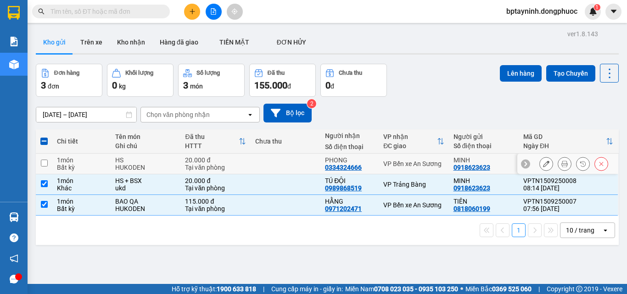
drag, startPoint x: 416, startPoint y: 167, endPoint x: 422, endPoint y: 163, distance: 7.9
click at [416, 167] on div "VP Bến xe An Sương" at bounding box center [413, 163] width 61 height 7
checkbox input "true"
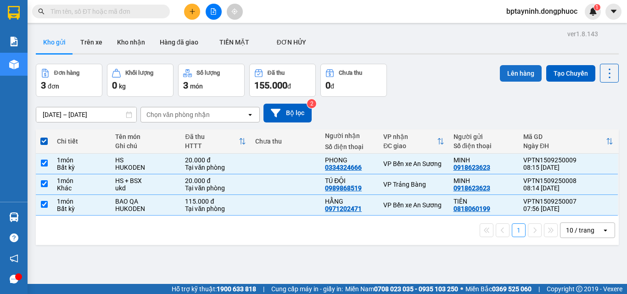
click at [509, 74] on button "Lên hàng" at bounding box center [521, 73] width 42 height 17
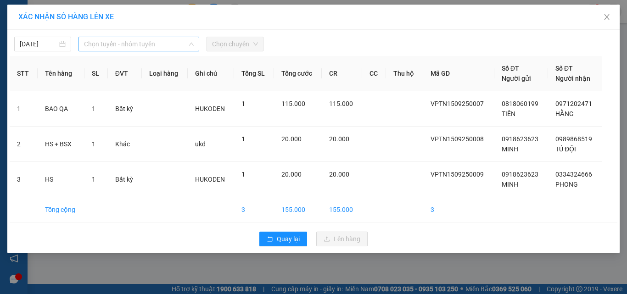
drag, startPoint x: 181, startPoint y: 48, endPoint x: 169, endPoint y: 54, distance: 13.6
click at [181, 48] on span "Chọn tuyến - nhóm tuyến" at bounding box center [139, 44] width 110 height 14
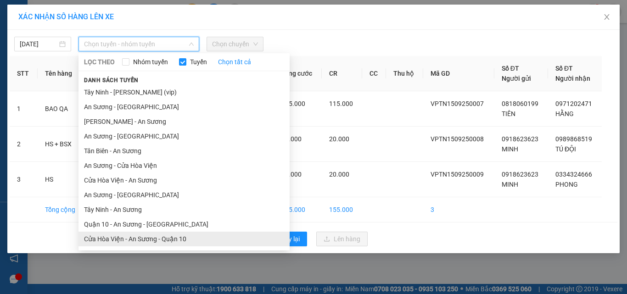
scroll to position [44, 0]
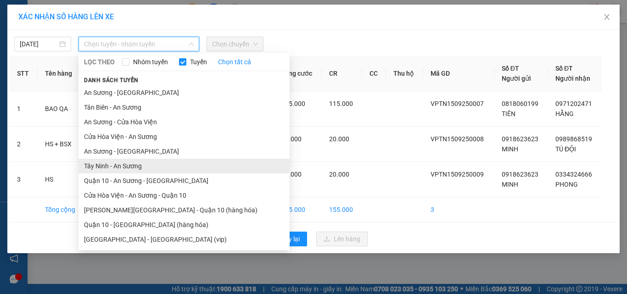
drag, startPoint x: 120, startPoint y: 170, endPoint x: 191, endPoint y: 77, distance: 117.4
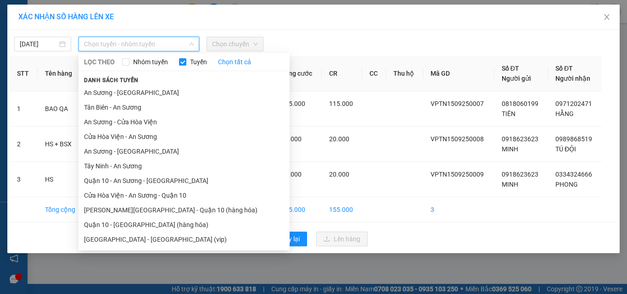
click at [120, 170] on li "Tây Ninh - An Sương" at bounding box center [184, 166] width 211 height 15
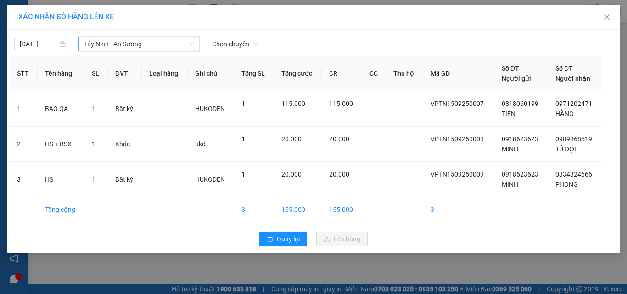
click at [225, 42] on span "Chọn chuyến" at bounding box center [235, 44] width 46 height 14
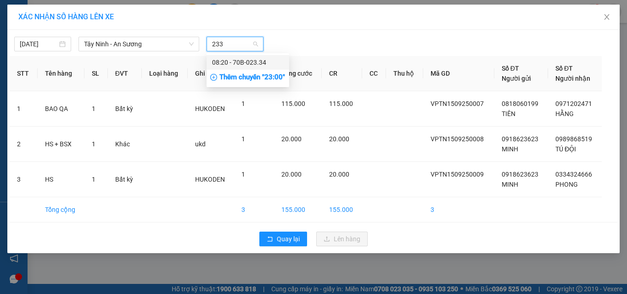
type input "2334"
drag, startPoint x: 241, startPoint y: 65, endPoint x: 270, endPoint y: 88, distance: 37.6
click at [241, 65] on div "08:20 - 70B-023.34" at bounding box center [248, 62] width 72 height 10
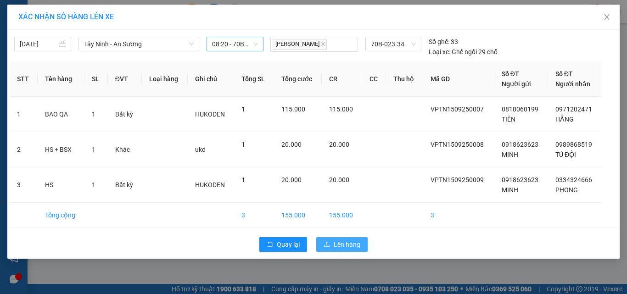
click at [343, 243] on span "Lên hàng" at bounding box center [347, 245] width 27 height 10
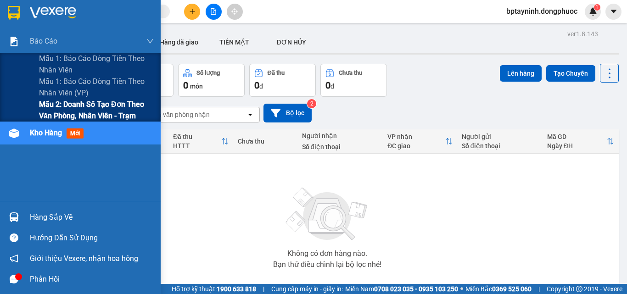
click at [84, 107] on span "Mẫu 2: Doanh số tạo đơn theo Văn phòng, nhân viên - Trạm" at bounding box center [96, 110] width 115 height 23
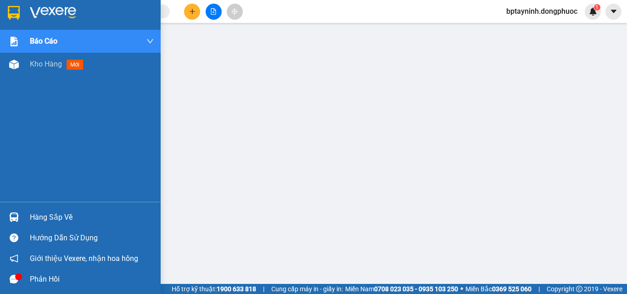
click at [43, 223] on div "Hàng sắp về" at bounding box center [92, 218] width 124 height 14
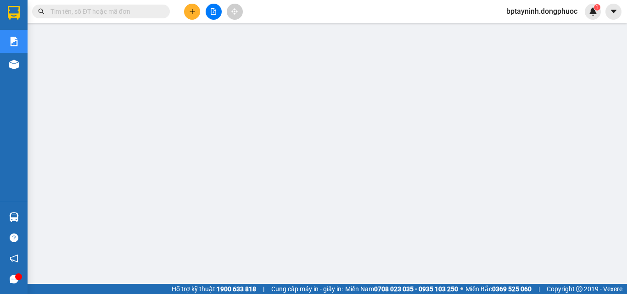
click at [192, 11] on icon "plus" at bounding box center [192, 11] width 6 height 6
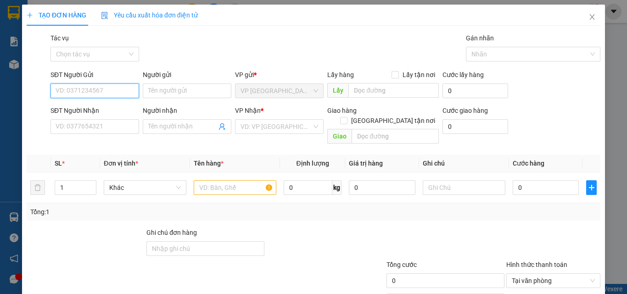
click at [84, 92] on input "SĐT Người Gửi" at bounding box center [95, 91] width 89 height 15
type input "0918347162"
click at [113, 113] on div "0918347162 - NHIÊN" at bounding box center [94, 109] width 77 height 10
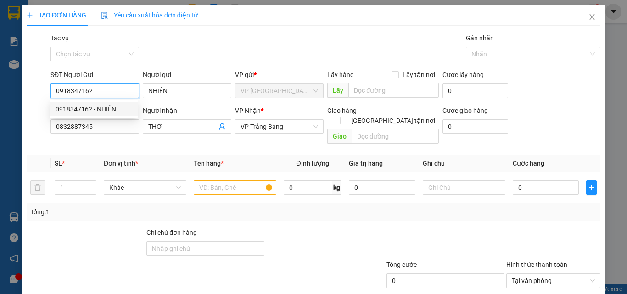
type input "NHIÊN"
type input "0832887345"
type input "THƠ"
type input "25.000"
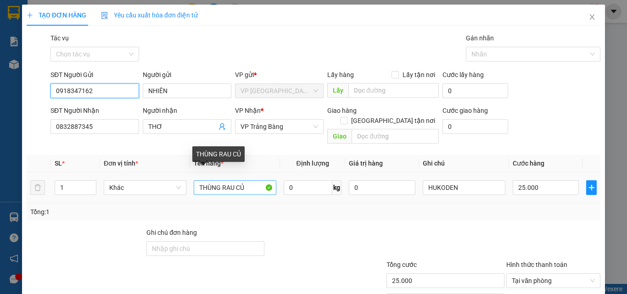
type input "0918347162"
drag, startPoint x: 250, startPoint y: 175, endPoint x: 126, endPoint y: 177, distance: 124.5
click at [121, 179] on tr "1 Khác THÙNG RAU CỦ 0 kg 0 HUKODEN 25.000" at bounding box center [314, 188] width 574 height 31
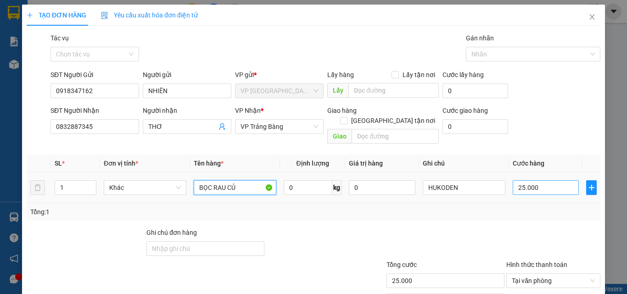
type input "BỌC RAU CỦ"
click at [549, 180] on input "25.000" at bounding box center [546, 187] width 66 height 15
type input "2"
type input "20"
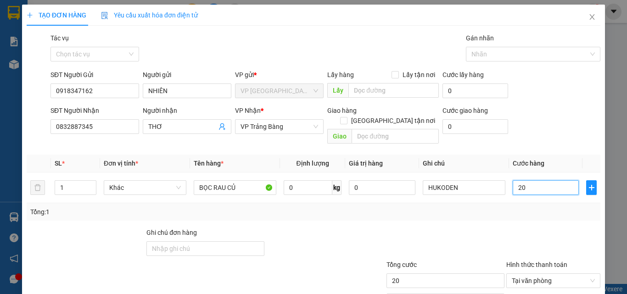
type input "20"
type input "20.000"
click at [512, 209] on div "Tổng: 1" at bounding box center [314, 211] width 574 height 17
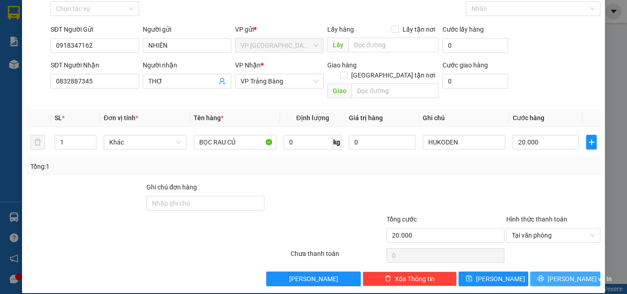
click at [575, 274] on span "[PERSON_NAME] và In" at bounding box center [580, 279] width 64 height 10
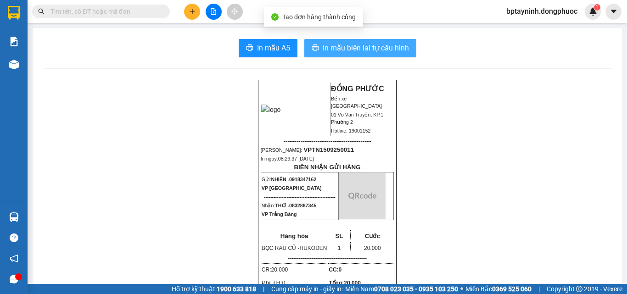
click at [352, 46] on span "In mẫu biên lai tự cấu hình" at bounding box center [366, 47] width 86 height 11
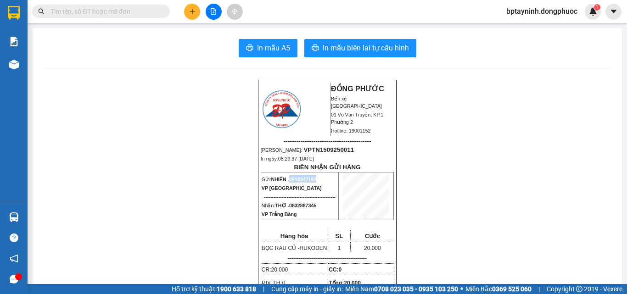
drag, startPoint x: 323, startPoint y: 181, endPoint x: 281, endPoint y: 181, distance: 41.8
click at [288, 183] on p "Gửi: NHIÊN - 0918347162" at bounding box center [300, 178] width 76 height 7
copy span "0918347162"
click at [97, 9] on input "text" at bounding box center [105, 11] width 108 height 10
paste input "0918347162"
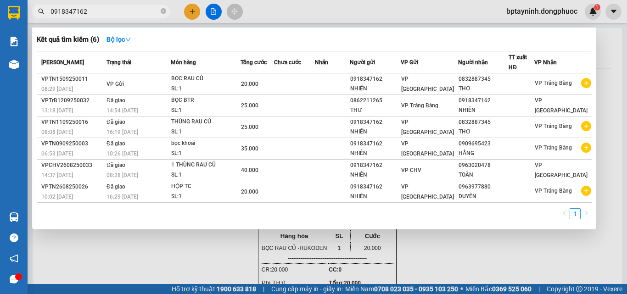
type input "0918347162"
click at [186, 13] on div at bounding box center [313, 147] width 627 height 294
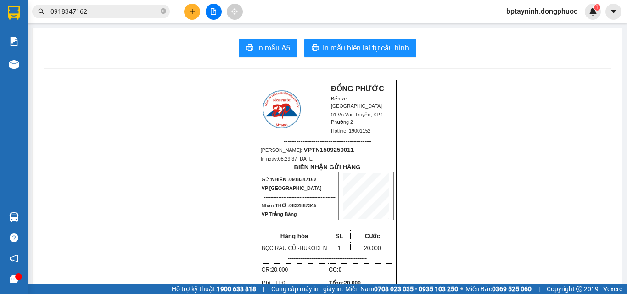
click at [185, 13] on button at bounding box center [192, 12] width 16 height 16
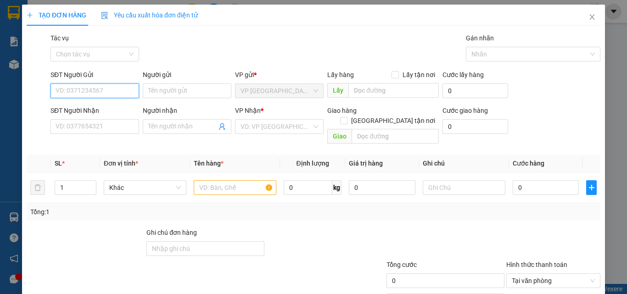
click at [102, 93] on input "SĐT Người Gửi" at bounding box center [95, 91] width 89 height 15
type input "0941648304"
click at [110, 110] on div "0941648304 - THOA" at bounding box center [94, 109] width 77 height 10
type input "THOA"
type input "0859417937"
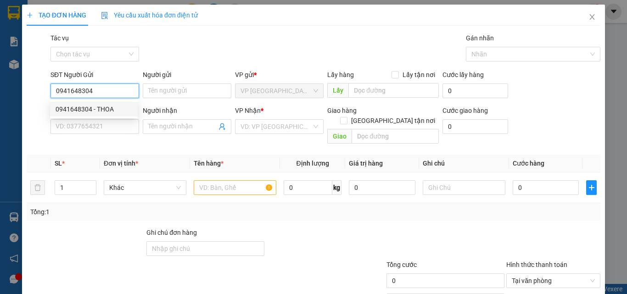
type input "hạnh"
type input "30.000"
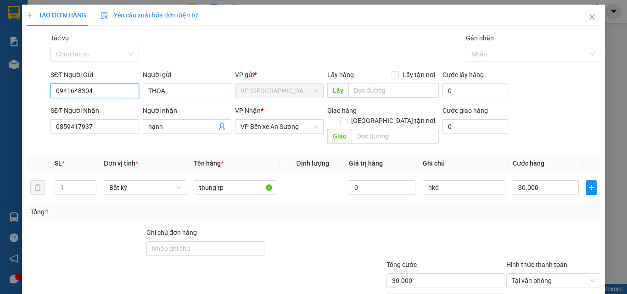
type input "0941648304"
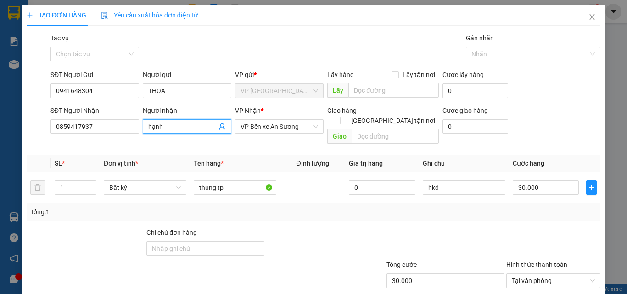
drag, startPoint x: 141, startPoint y: 134, endPoint x: 134, endPoint y: 136, distance: 7.7
click at [135, 135] on div "SĐT Người Nhận 0859417937 Người nhận hạnh hạnh VP Nhận * VP Bến xe An Sương Gia…" at bounding box center [326, 127] width 554 height 42
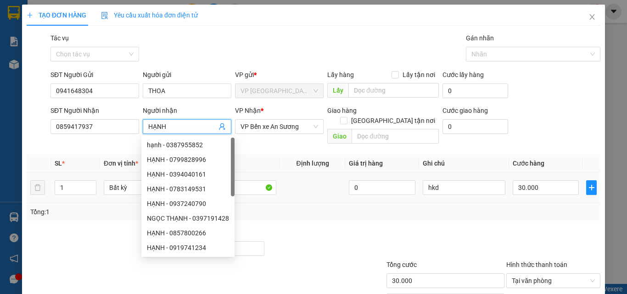
type input "HẠNH"
click at [264, 173] on td "thung tp" at bounding box center [235, 188] width 90 height 31
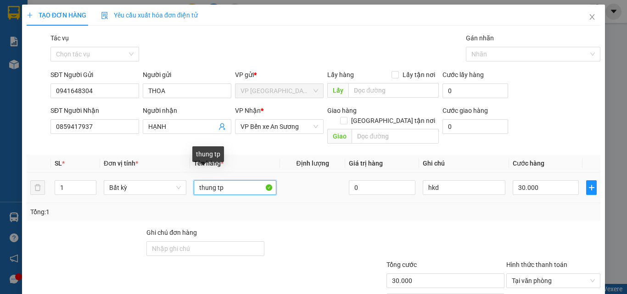
click at [240, 180] on input "thung tp" at bounding box center [235, 187] width 83 height 15
drag, startPoint x: 150, startPoint y: 180, endPoint x: 123, endPoint y: 175, distance: 27.0
click at [117, 180] on tr "1 Bất kỳ thung tp 0 hkd 30.000" at bounding box center [314, 188] width 574 height 31
type input "THÙNG TP + TRỨNG VỊT ( NHẸ TAY )"
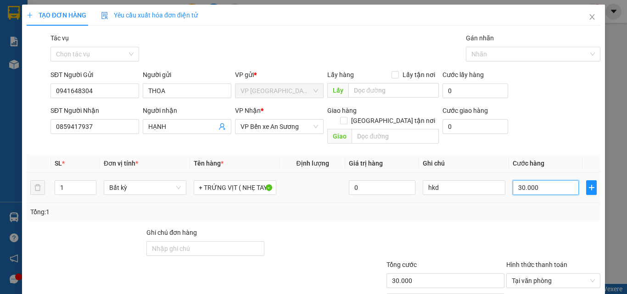
click at [543, 180] on input "30.000" at bounding box center [546, 187] width 66 height 15
type input "4"
type input "45"
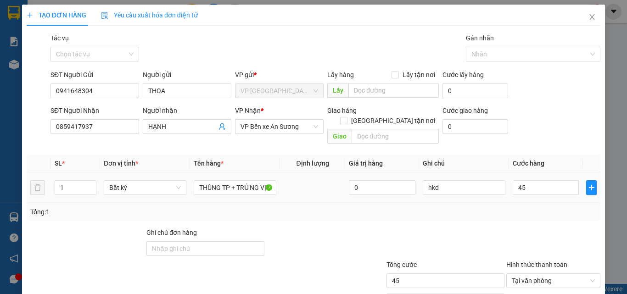
type input "45.000"
drag, startPoint x: 536, startPoint y: 206, endPoint x: 530, endPoint y: 207, distance: 6.0
click at [535, 207] on div "Tổng: 1" at bounding box center [313, 212] width 567 height 10
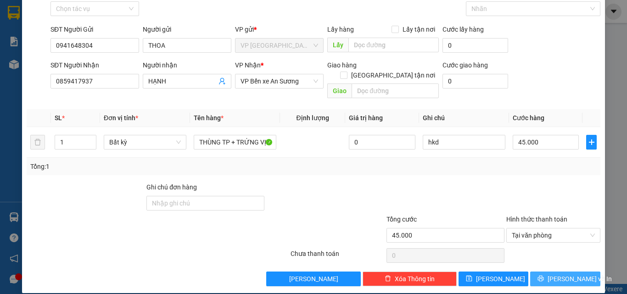
click at [568, 272] on button "[PERSON_NAME] và In" at bounding box center [565, 279] width 70 height 15
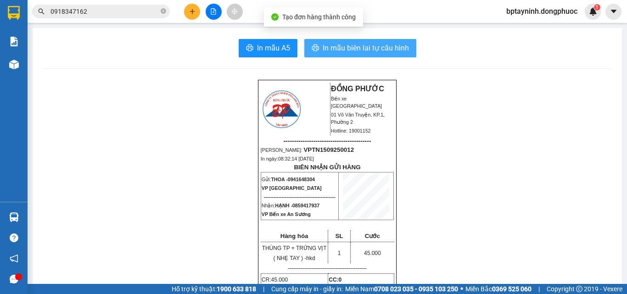
click at [342, 46] on span "In mẫu biên lai tự cấu hình" at bounding box center [366, 47] width 86 height 11
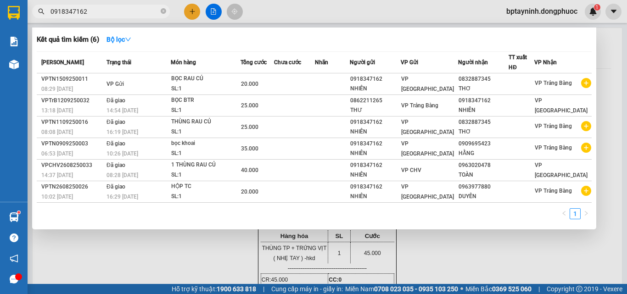
click at [106, 9] on input "0918347162" at bounding box center [105, 11] width 108 height 10
click at [0, 30] on section "Kết quả tìm kiếm ( 6 ) Bộ lọc Mã ĐH Trạng thái Món hàng Tổng cước Chưa cước Nhã…" at bounding box center [313, 147] width 627 height 294
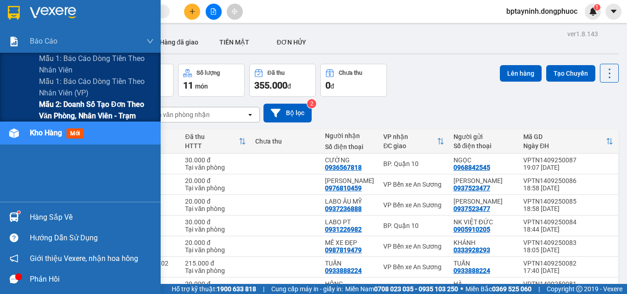
click at [51, 101] on span "Mẫu 2: Doanh số tạo đơn theo Văn phòng, nhân viên - Trạm" at bounding box center [96, 110] width 115 height 23
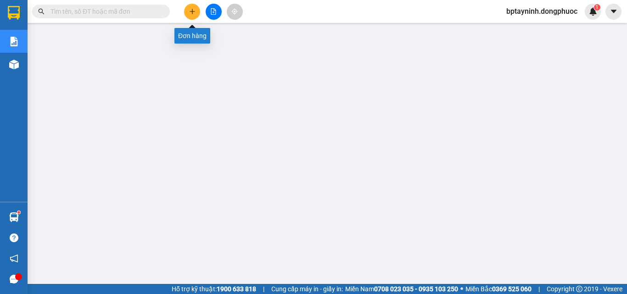
click at [195, 10] on icon "plus" at bounding box center [192, 11] width 6 height 6
